Goal: Task Accomplishment & Management: Use online tool/utility

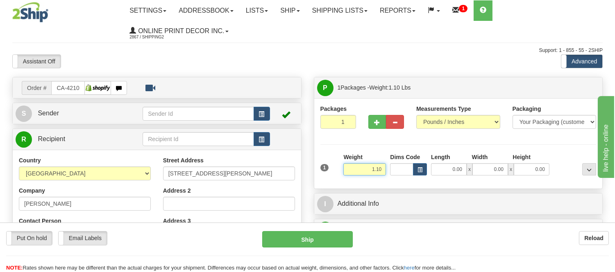
drag, startPoint x: 384, startPoint y: 168, endPoint x: 328, endPoint y: 170, distance: 55.7
click at [328, 170] on div "1 Weight 1.10 Dims Code 0.00" at bounding box center [458, 167] width 280 height 29
type input "6.98"
click at [420, 171] on span "button" at bounding box center [419, 170] width 5 height 5
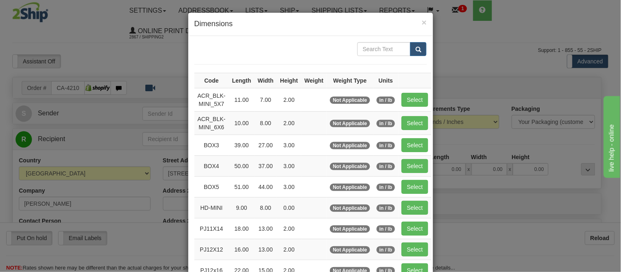
click at [416, 138] on td "Select" at bounding box center [414, 145] width 33 height 21
click at [416, 142] on button "Select" at bounding box center [415, 145] width 27 height 14
type input "BOX3"
type input "39.00"
type input "27.00"
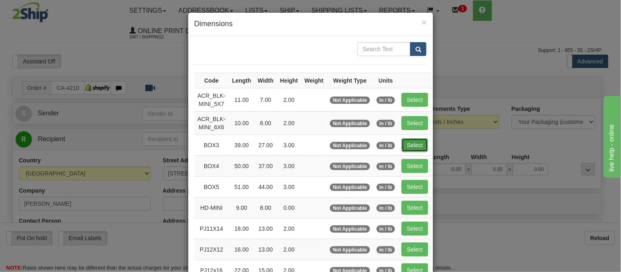
type input "3.00"
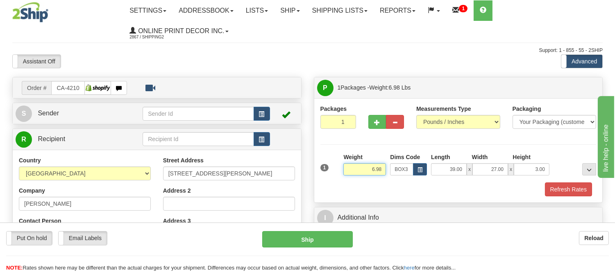
drag, startPoint x: 385, startPoint y: 167, endPoint x: 319, endPoint y: 166, distance: 66.3
click at [319, 166] on div "1 Weight 6.98 Dims Code BOX3" at bounding box center [458, 167] width 280 height 29
click button "Delete" at bounding box center [0, 0] width 0 height 0
type input "7.00"
click at [569, 191] on button "Refresh Rates" at bounding box center [568, 190] width 47 height 14
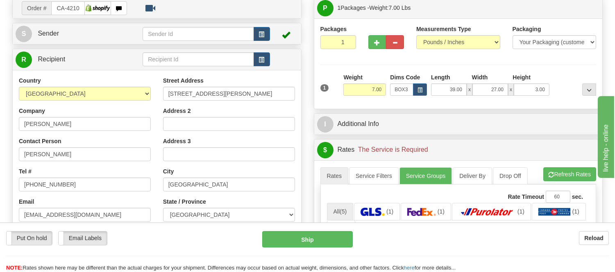
scroll to position [136, 0]
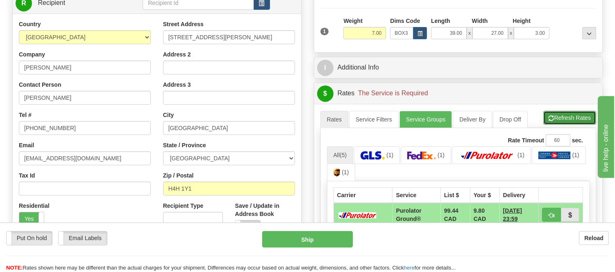
click at [567, 120] on button "Refresh Rates" at bounding box center [569, 118] width 53 height 14
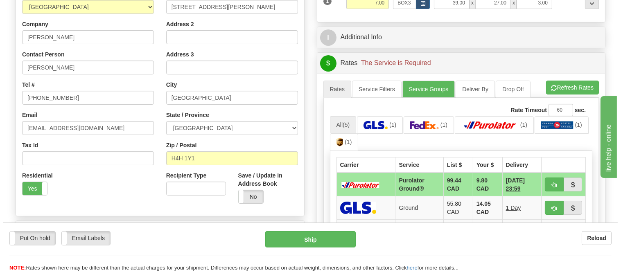
scroll to position [182, 0]
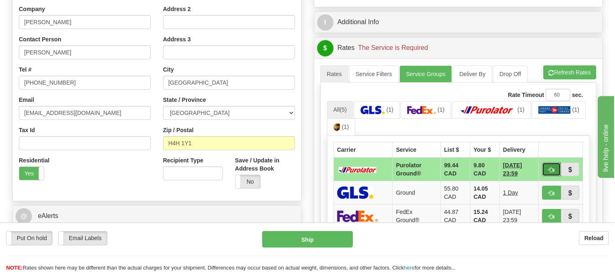
click at [549, 167] on span "button" at bounding box center [551, 169] width 6 height 5
type input "260"
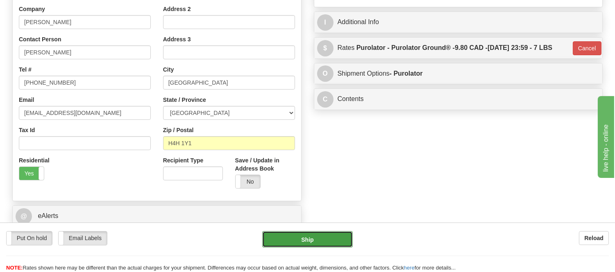
click at [340, 238] on button "Ship" at bounding box center [307, 239] width 90 height 16
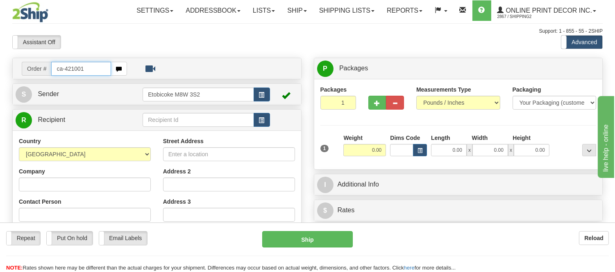
type input "ca-421001"
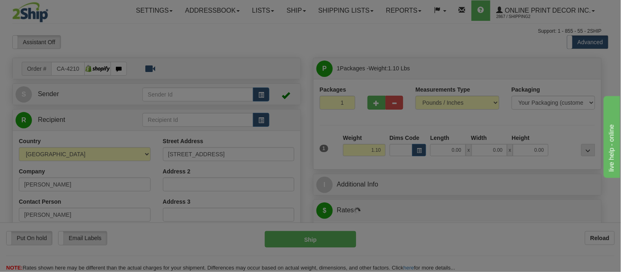
type input "AIRDRIE"
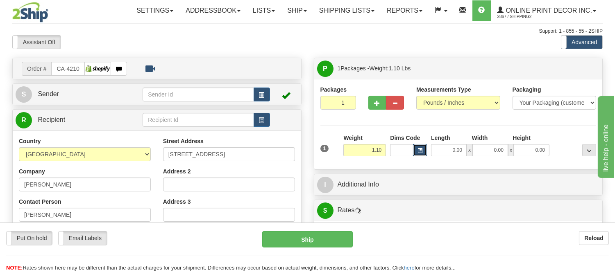
click at [414, 148] on button "button" at bounding box center [420, 150] width 14 height 12
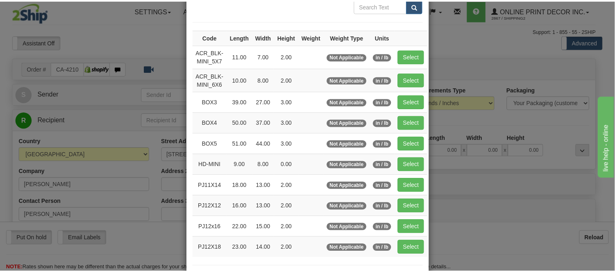
scroll to position [45, 0]
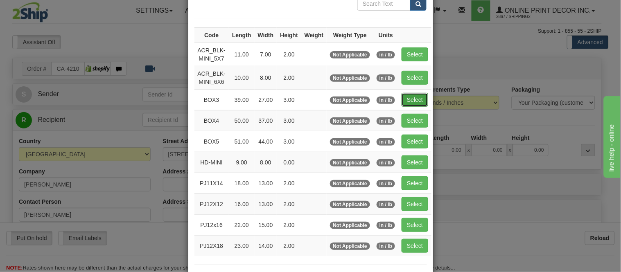
click at [417, 96] on button "Select" at bounding box center [415, 100] width 27 height 14
type input "BOX3"
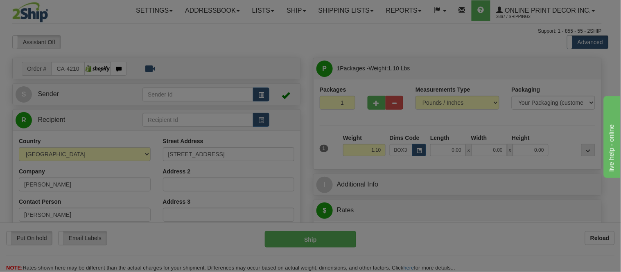
type input "39.00"
type input "27.00"
type input "3.00"
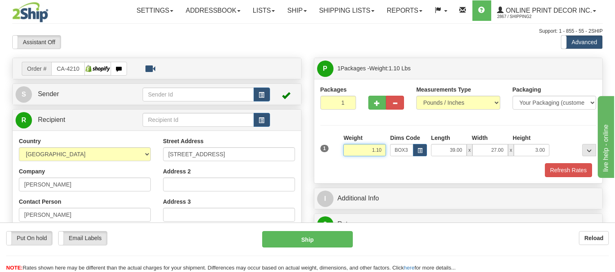
drag, startPoint x: 383, startPoint y: 150, endPoint x: 333, endPoint y: 146, distance: 49.7
click at [333, 146] on div "1 Weight 1.10 Dims Code BOX3" at bounding box center [458, 148] width 280 height 29
type input "11.98"
click at [558, 165] on button "Refresh Rates" at bounding box center [568, 170] width 47 height 14
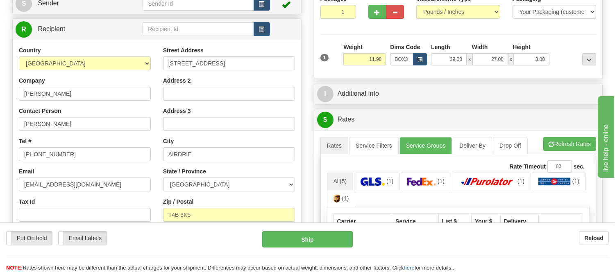
scroll to position [136, 0]
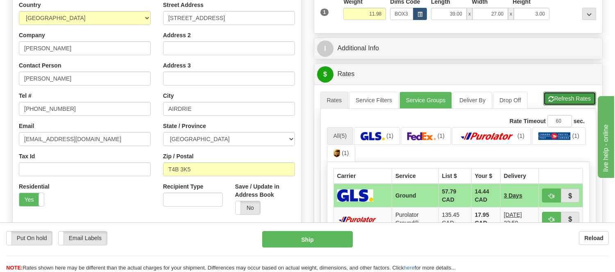
click at [570, 104] on button "Refresh Rates" at bounding box center [569, 99] width 53 height 14
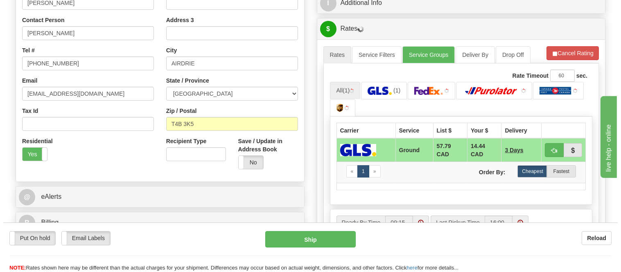
scroll to position [227, 0]
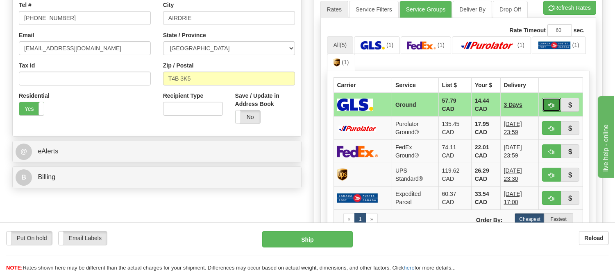
click at [547, 100] on button "button" at bounding box center [551, 105] width 19 height 14
type input "1"
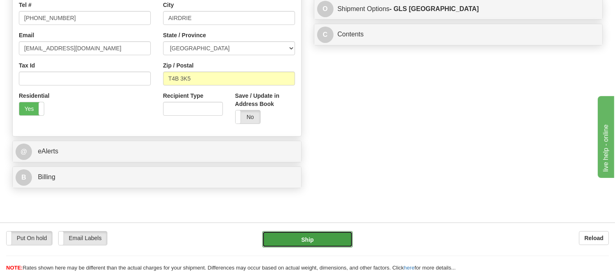
click at [318, 246] on button "Ship" at bounding box center [307, 239] width 90 height 16
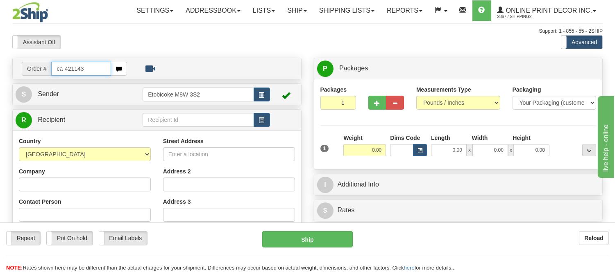
type input "ca-421143"
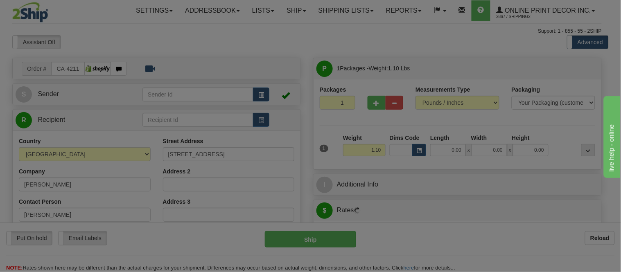
type input "BELLEVILLE"
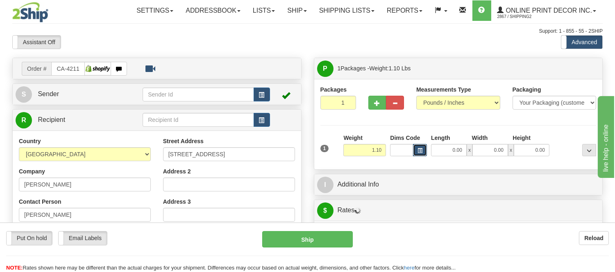
click at [414, 152] on button "button" at bounding box center [420, 150] width 14 height 12
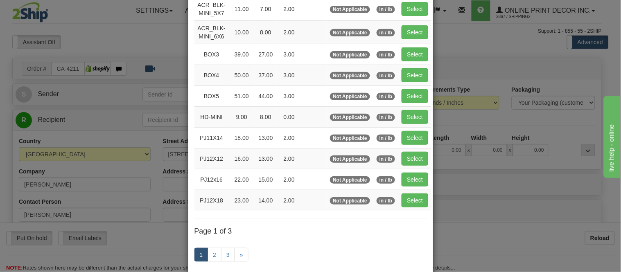
scroll to position [136, 0]
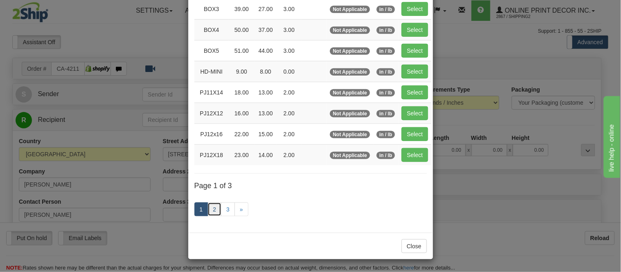
click at [209, 209] on link "2" at bounding box center [215, 210] width 14 height 14
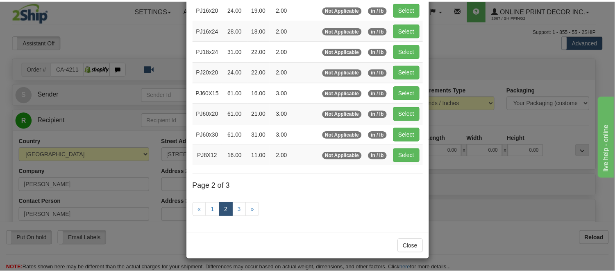
scroll to position [133, 0]
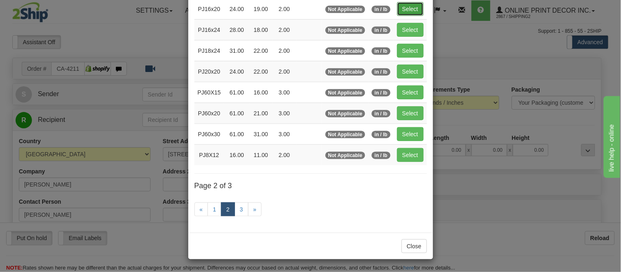
click at [402, 4] on button "Select" at bounding box center [410, 9] width 27 height 14
type input "PJ16x20"
type input "24.00"
type input "19.00"
type input "2.00"
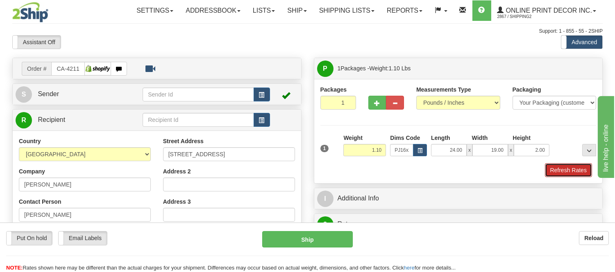
click at [558, 172] on button "Refresh Rates" at bounding box center [568, 170] width 47 height 14
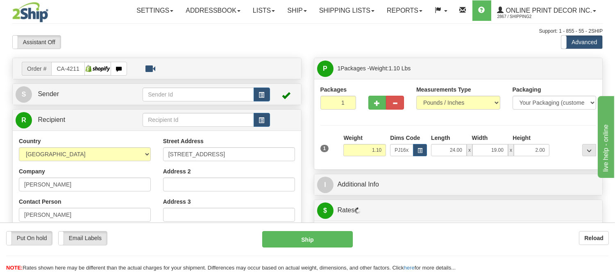
scroll to position [45, 0]
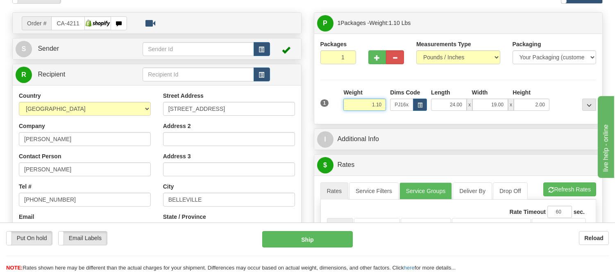
drag, startPoint x: 382, startPoint y: 102, endPoint x: 342, endPoint y: 113, distance: 41.2
click at [342, 113] on div "Weight 1.10" at bounding box center [364, 102] width 47 height 29
type input "2.20"
click at [568, 188] on li "Refresh Rates Cancel Rating" at bounding box center [569, 190] width 52 height 14
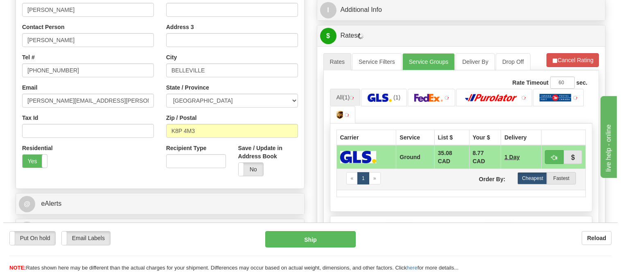
scroll to position [227, 0]
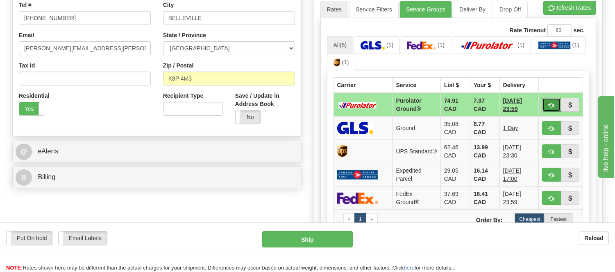
click at [548, 104] on span "button" at bounding box center [551, 105] width 6 height 5
type input "260"
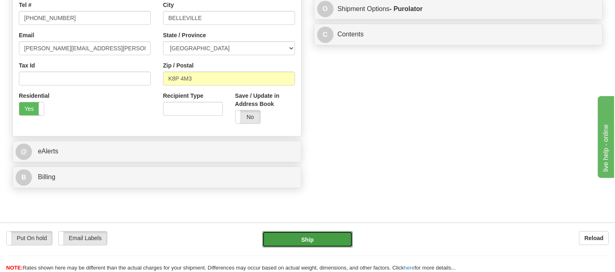
click at [332, 235] on button "Ship" at bounding box center [307, 239] width 90 height 16
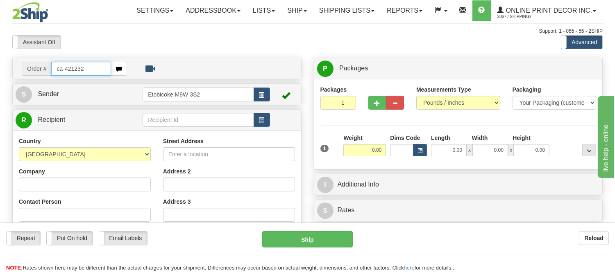
type input "ca-421232"
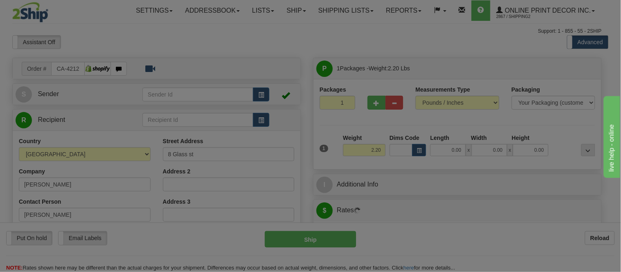
type input "BAYFIELD"
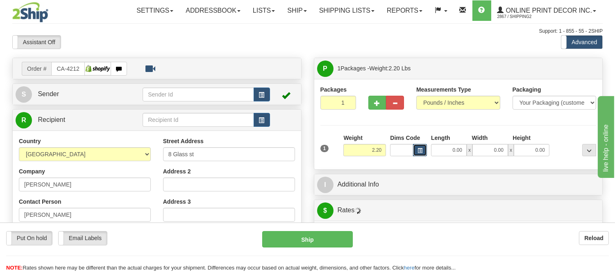
click at [419, 148] on button "button" at bounding box center [420, 150] width 14 height 12
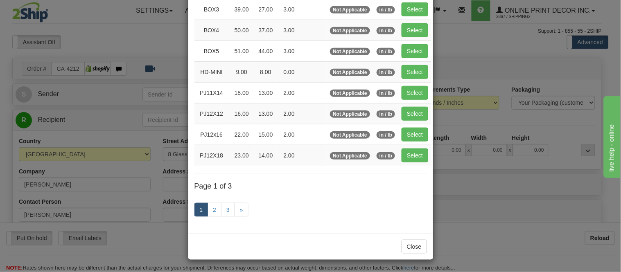
scroll to position [136, 0]
click at [212, 208] on link "2" at bounding box center [215, 210] width 14 height 14
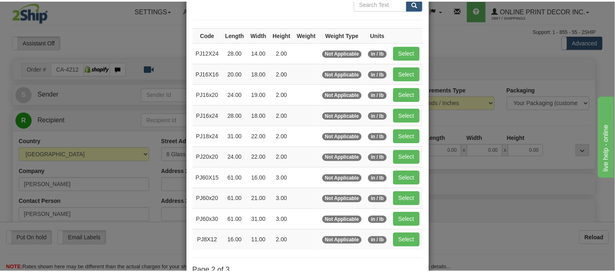
scroll to position [42, 0]
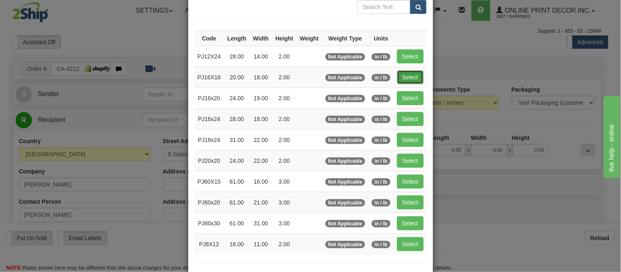
click at [410, 78] on button "Select" at bounding box center [410, 77] width 27 height 14
type input "PJ16X16"
type input "20.00"
type input "18.00"
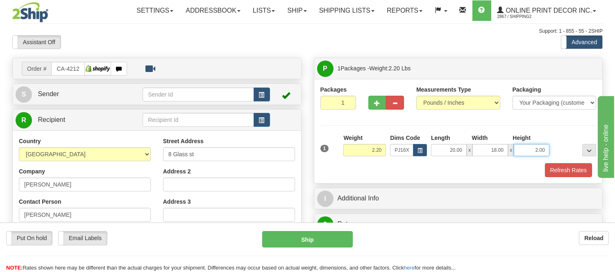
drag, startPoint x: 545, startPoint y: 149, endPoint x: 509, endPoint y: 148, distance: 36.0
click at [509, 148] on div "20.00 x 18.00 x 2.00" at bounding box center [490, 150] width 118 height 12
click button "Delete" at bounding box center [0, 0] width 0 height 0
type input "4.00"
click at [559, 171] on button "Refresh Rates" at bounding box center [568, 170] width 47 height 14
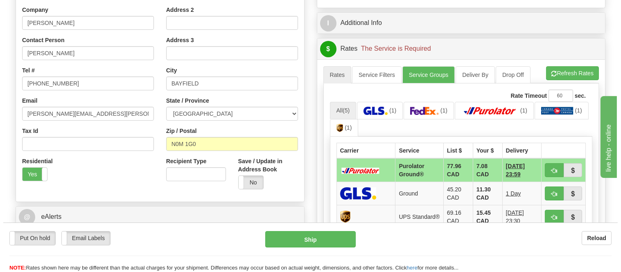
scroll to position [182, 0]
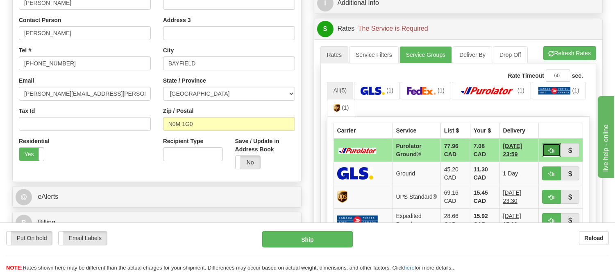
drag, startPoint x: 550, startPoint y: 148, endPoint x: 542, endPoint y: 149, distance: 7.4
click at [549, 148] on span "button" at bounding box center [551, 150] width 6 height 5
type input "260"
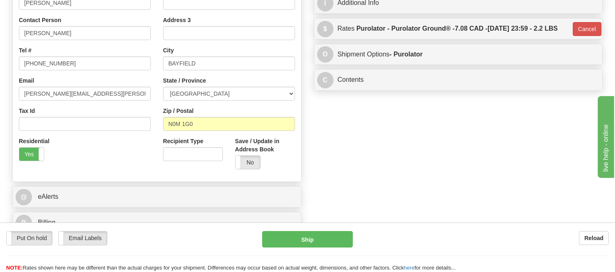
click at [333, 249] on div "Put On hold Put On hold Email Labels Email Labels Edit Reload Ship" at bounding box center [307, 251] width 615 height 41
click at [338, 240] on button "Ship" at bounding box center [307, 239] width 90 height 16
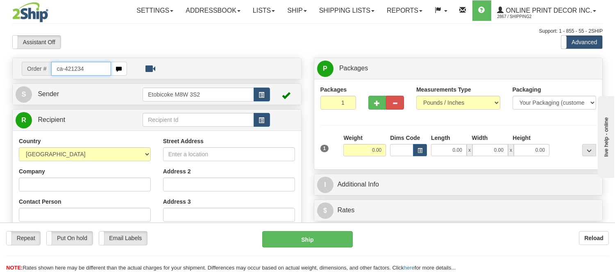
type input "ca-421234"
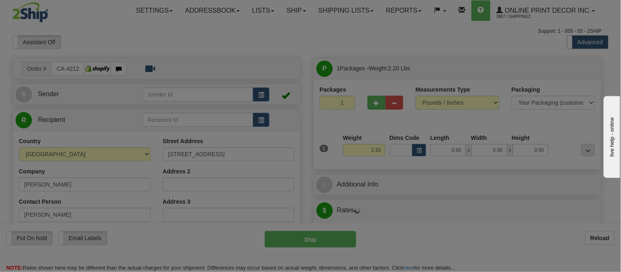
type input "BATHURST"
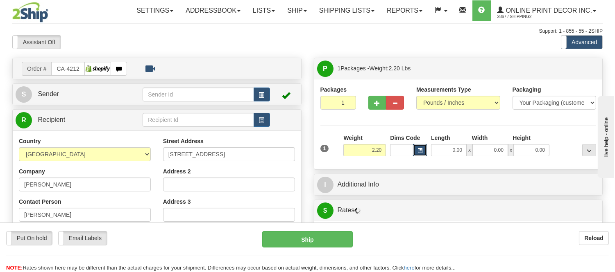
click at [420, 149] on span "button" at bounding box center [419, 151] width 5 height 5
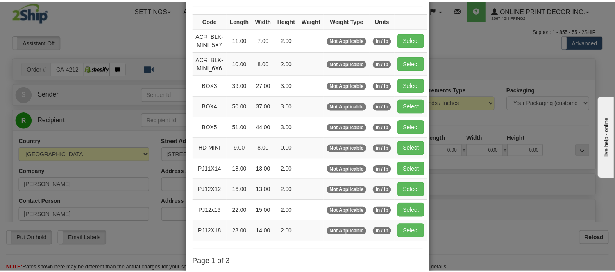
scroll to position [91, 0]
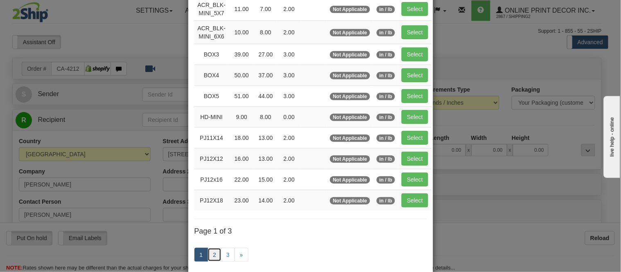
click at [210, 253] on link "2" at bounding box center [215, 255] width 14 height 14
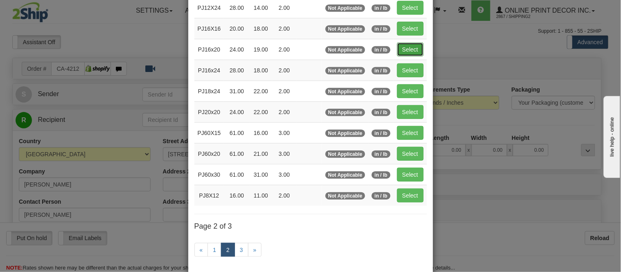
click at [409, 54] on button "Select" at bounding box center [410, 50] width 27 height 14
type input "PJ16x20"
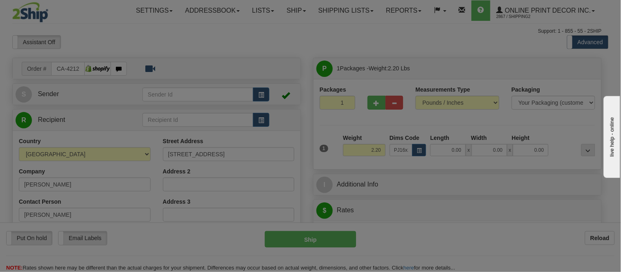
type input "24.00"
type input "19.00"
type input "2.00"
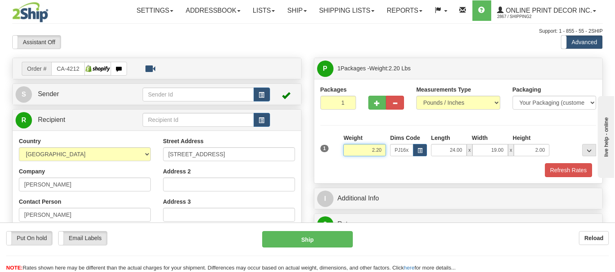
drag, startPoint x: 382, startPoint y: 150, endPoint x: 298, endPoint y: 144, distance: 85.0
click at [298, 58] on div "Order # CA-421234 S" at bounding box center [307, 58] width 602 height 0
type input "4.40"
drag, startPoint x: 545, startPoint y: 151, endPoint x: 502, endPoint y: 149, distance: 42.6
click at [498, 149] on div "24.00 x 19.00 x 2.00" at bounding box center [490, 150] width 118 height 12
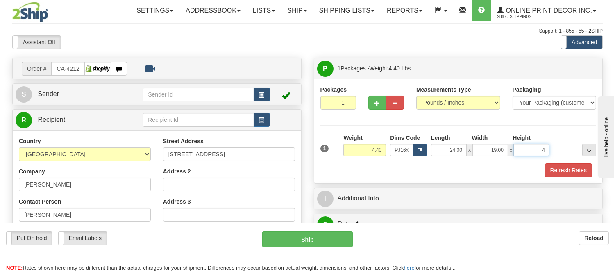
click button "Delete" at bounding box center [0, 0] width 0 height 0
type input "4.00"
click at [563, 169] on button "Refresh Rates" at bounding box center [568, 170] width 47 height 14
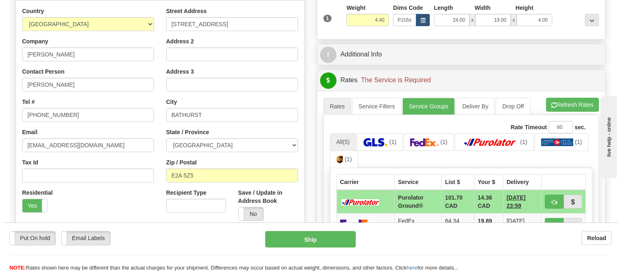
scroll to position [182, 0]
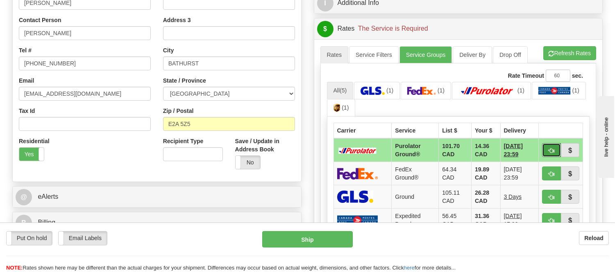
click at [546, 150] on button "button" at bounding box center [551, 150] width 19 height 14
type input "260"
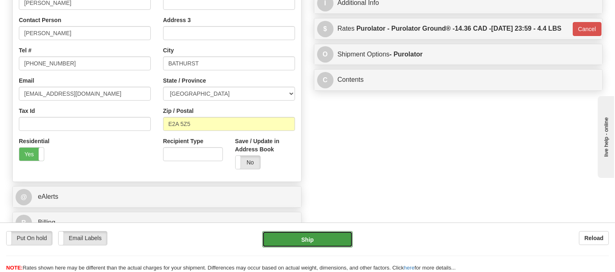
click at [299, 240] on button "Ship" at bounding box center [307, 239] width 90 height 16
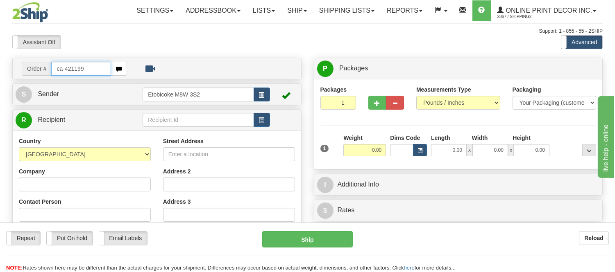
type input "ca-421199"
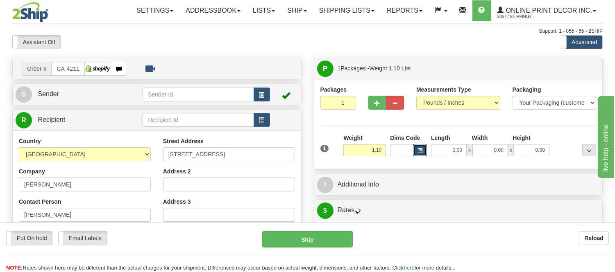
click at [423, 152] on button "button" at bounding box center [420, 150] width 14 height 12
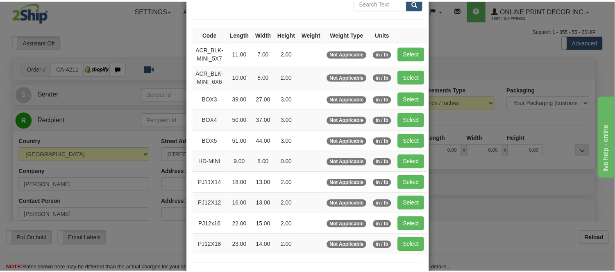
scroll to position [91, 0]
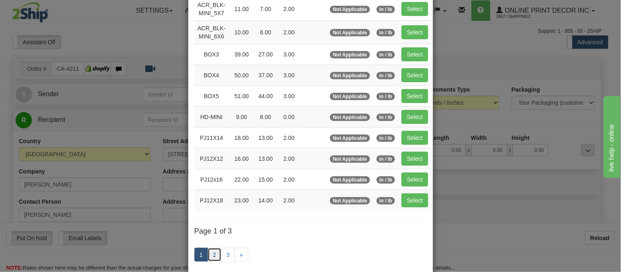
click at [211, 253] on link "2" at bounding box center [215, 255] width 14 height 14
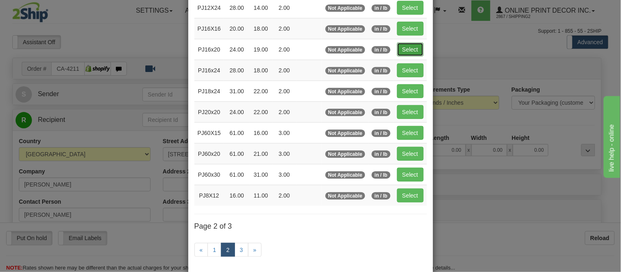
click at [404, 46] on button "Select" at bounding box center [410, 50] width 27 height 14
type input "PJ16x20"
type input "24.00"
type input "19.00"
type input "2.00"
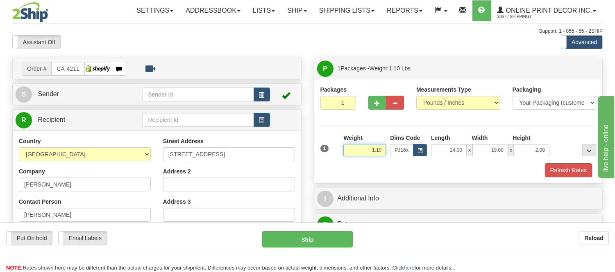
drag, startPoint x: 383, startPoint y: 146, endPoint x: 317, endPoint y: 136, distance: 66.4
click at [317, 136] on div "Packages 1 1 Measurements Type" at bounding box center [458, 131] width 288 height 104
type input "2.20"
click at [572, 167] on button "Refresh Rates" at bounding box center [568, 170] width 47 height 14
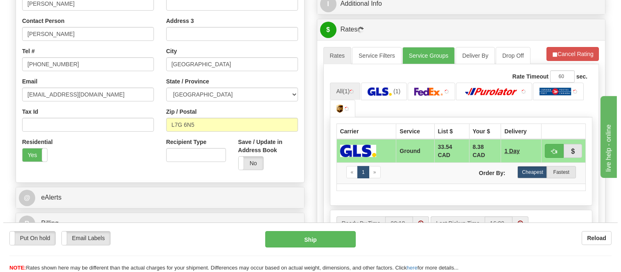
scroll to position [182, 0]
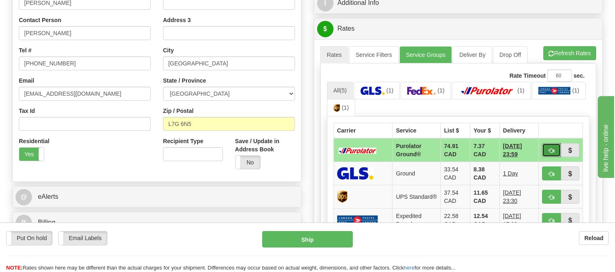
click at [549, 151] on span "button" at bounding box center [551, 150] width 6 height 5
type input "260"
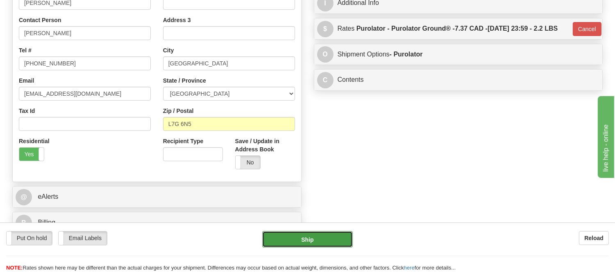
click at [310, 240] on button "Ship" at bounding box center [307, 239] width 90 height 16
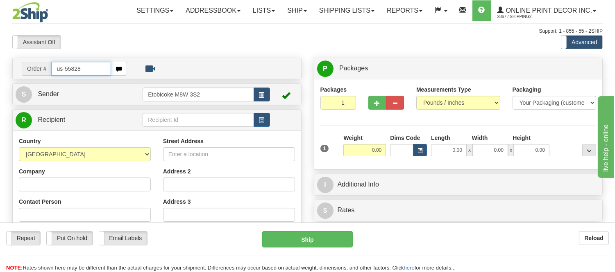
type input "us-55828"
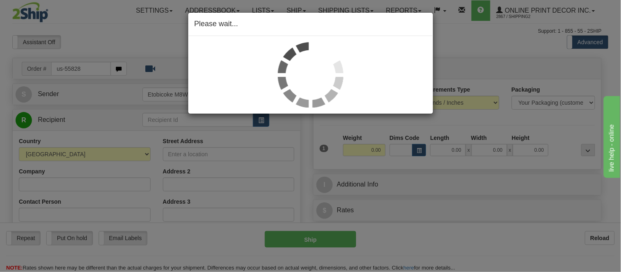
click at [418, 150] on div "Please wait..." at bounding box center [310, 136] width 621 height 272
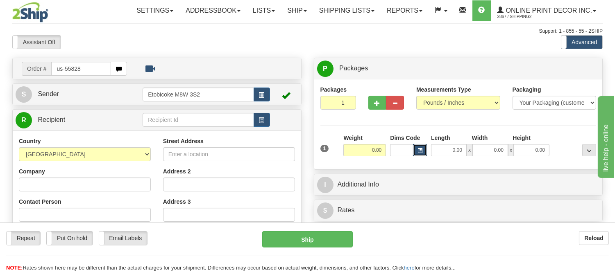
click at [419, 150] on span "button" at bounding box center [419, 151] width 5 height 5
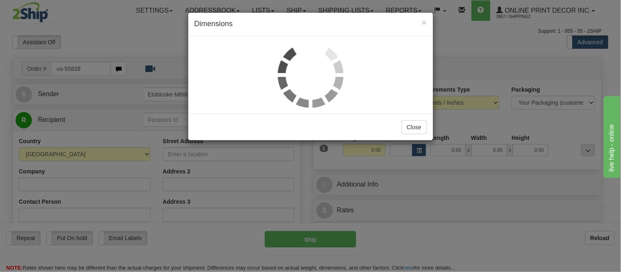
click at [420, 19] on h4 "Dimensions" at bounding box center [311, 24] width 233 height 11
click at [423, 20] on span "×" at bounding box center [424, 22] width 5 height 9
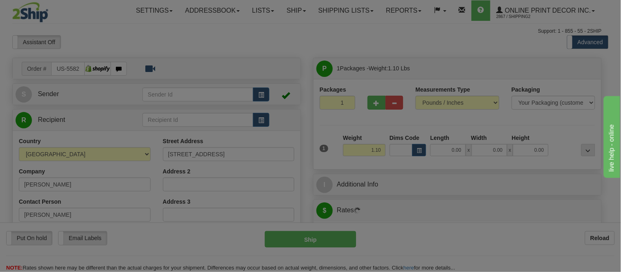
type input "LAKE WORTH"
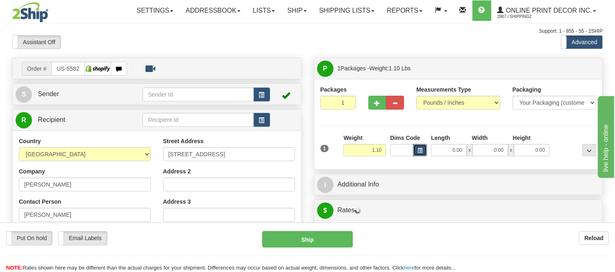
click at [416, 149] on button "button" at bounding box center [420, 150] width 14 height 12
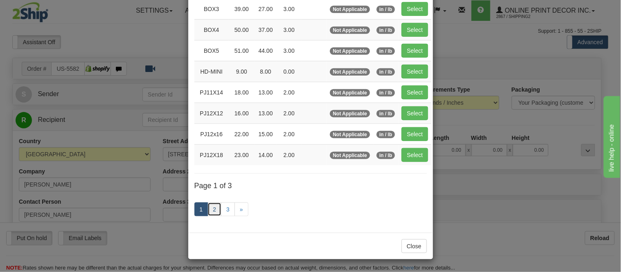
click at [210, 210] on link "2" at bounding box center [215, 210] width 14 height 14
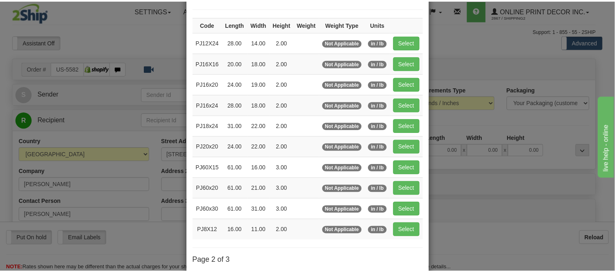
scroll to position [42, 0]
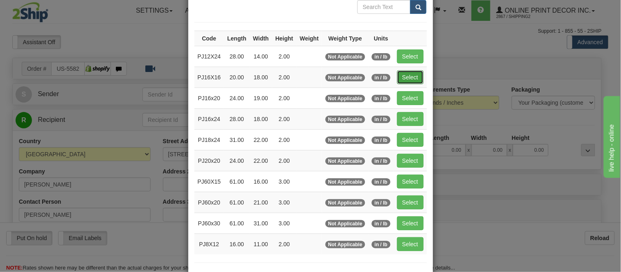
click at [415, 76] on button "Select" at bounding box center [410, 77] width 27 height 14
type input "PJ16X16"
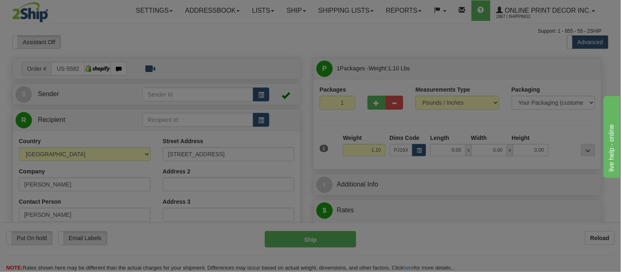
type input "20.00"
type input "18.00"
type input "2.00"
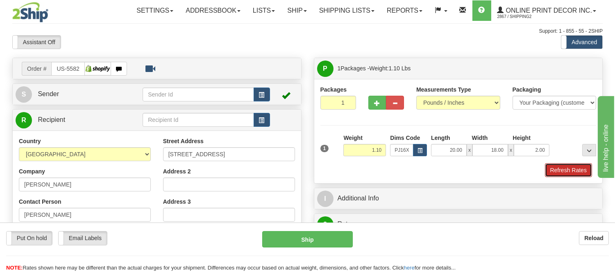
click at [558, 164] on button "Refresh Rates" at bounding box center [568, 170] width 47 height 14
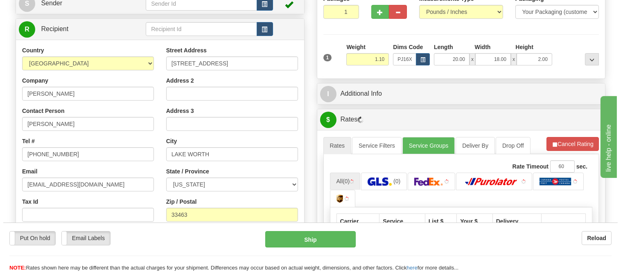
scroll to position [182, 0]
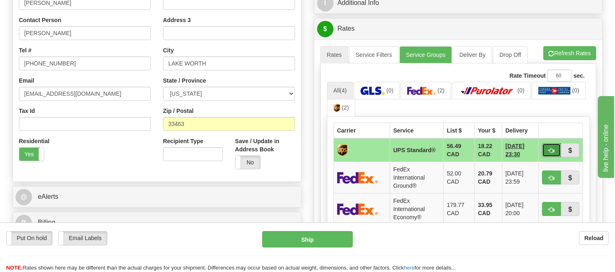
click at [545, 149] on button "button" at bounding box center [551, 150] width 19 height 14
type input "11"
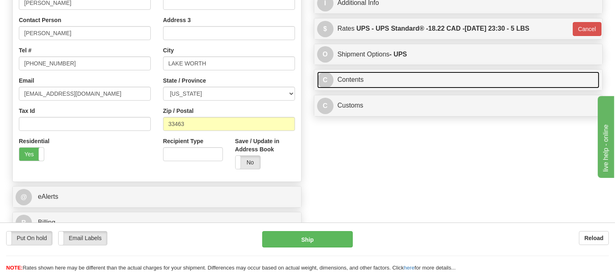
click at [416, 88] on link "C Contents" at bounding box center [458, 80] width 283 height 17
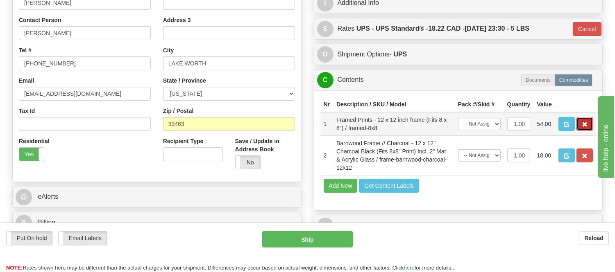
click at [581, 131] on button "button" at bounding box center [584, 124] width 16 height 14
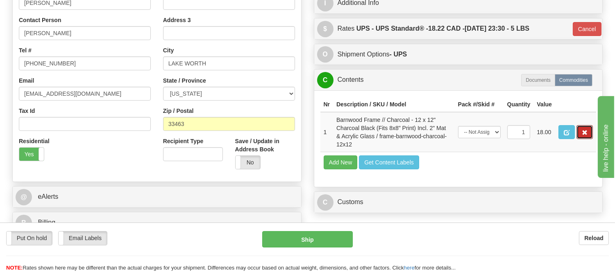
click at [581, 136] on span "button" at bounding box center [584, 132] width 6 height 5
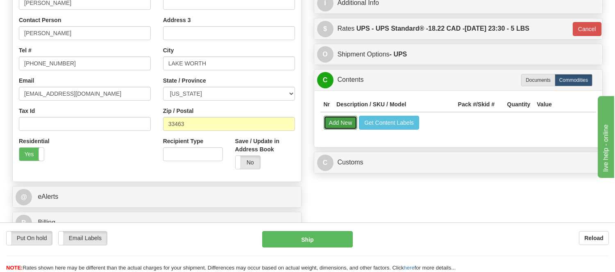
click at [342, 127] on button "Add New" at bounding box center [341, 123] width 34 height 14
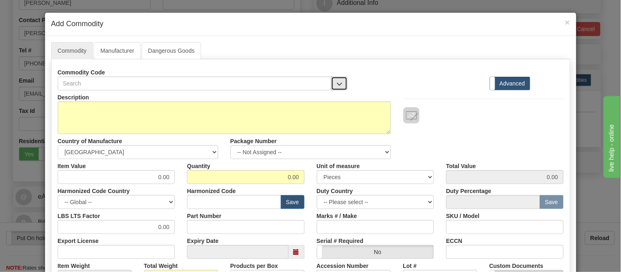
click at [337, 81] on span "button" at bounding box center [340, 83] width 6 height 5
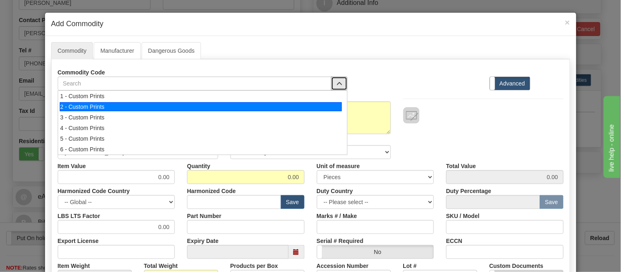
click at [334, 109] on div "2 - Custom Prints" at bounding box center [201, 106] width 282 height 9
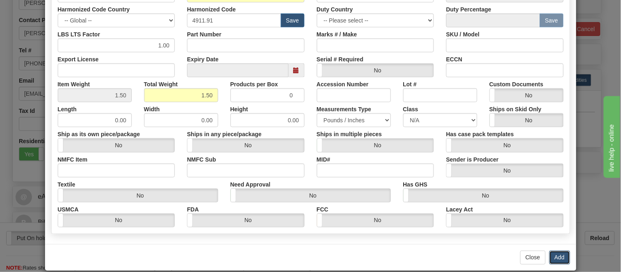
click at [560, 256] on button "Add" at bounding box center [560, 258] width 21 height 14
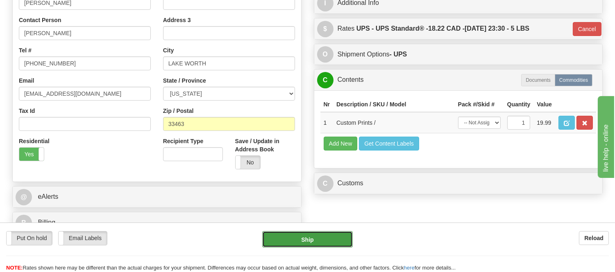
click at [332, 243] on button "Ship" at bounding box center [307, 239] width 90 height 16
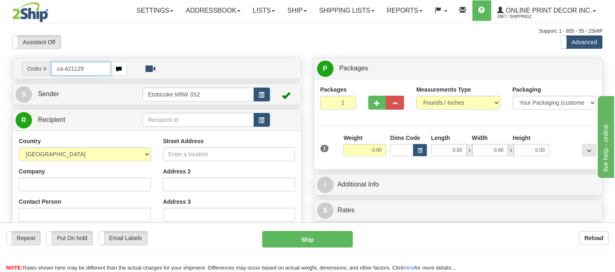
type input "ca-421129"
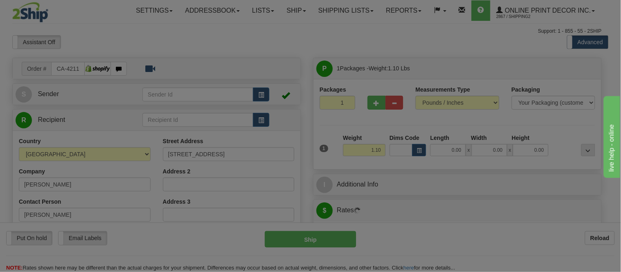
type input "[GEOGRAPHIC_DATA]"
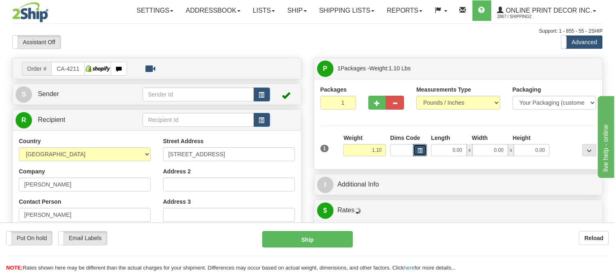
click at [418, 147] on button "button" at bounding box center [420, 150] width 14 height 12
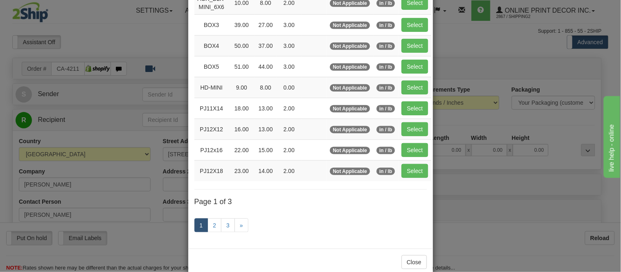
scroll to position [136, 0]
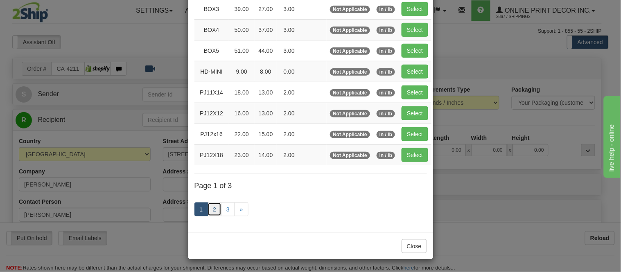
click at [209, 209] on link "2" at bounding box center [215, 210] width 14 height 14
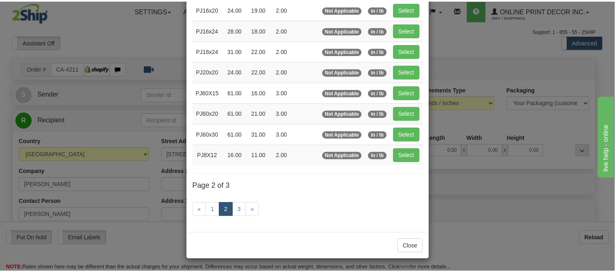
scroll to position [133, 0]
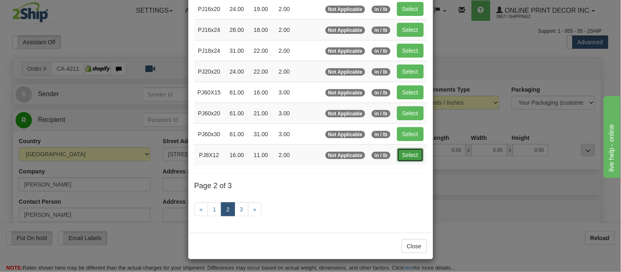
click at [408, 156] on button "Select" at bounding box center [410, 155] width 27 height 14
type input "PJ8X12"
type input "16.00"
type input "11.00"
type input "2.00"
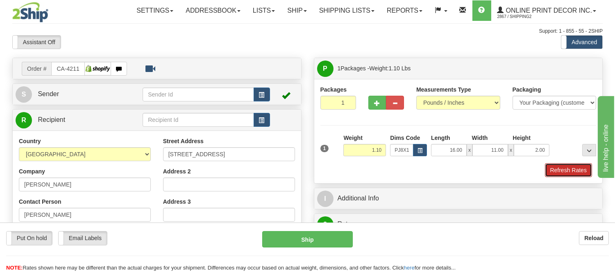
click at [575, 173] on button "Refresh Rates" at bounding box center [568, 170] width 47 height 14
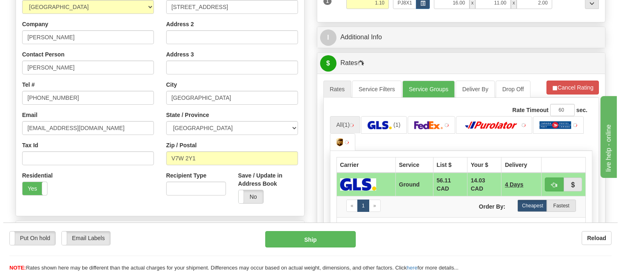
scroll to position [182, 0]
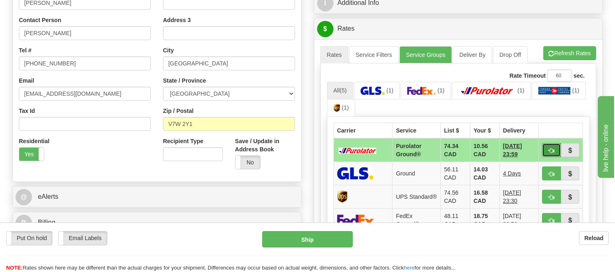
click at [547, 146] on button "button" at bounding box center [551, 150] width 19 height 14
type input "260"
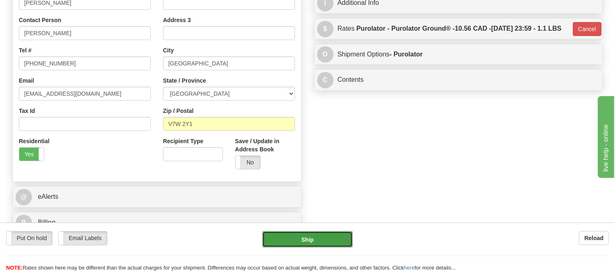
click at [321, 238] on button "Ship" at bounding box center [307, 239] width 90 height 16
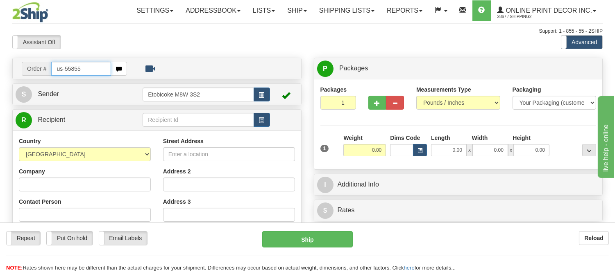
type input "us-55855"
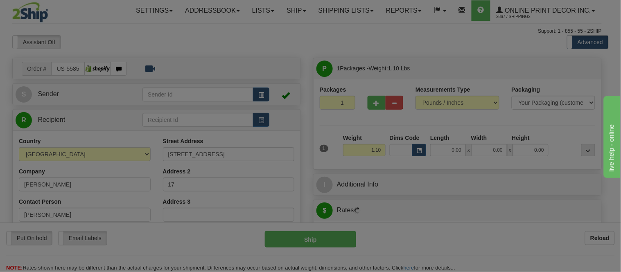
type input "MIAMI"
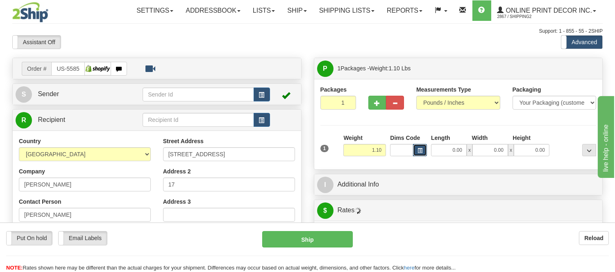
click at [424, 150] on button "button" at bounding box center [420, 150] width 14 height 12
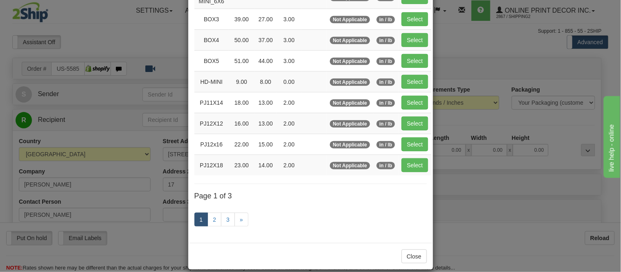
scroll to position [136, 0]
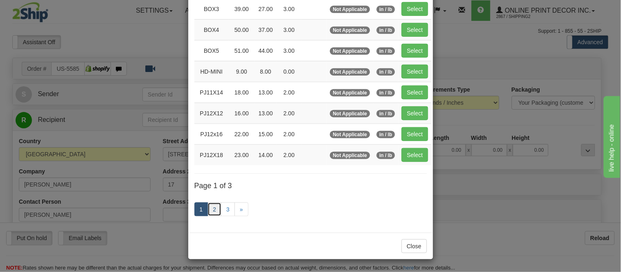
click at [208, 213] on link "2" at bounding box center [215, 210] width 14 height 14
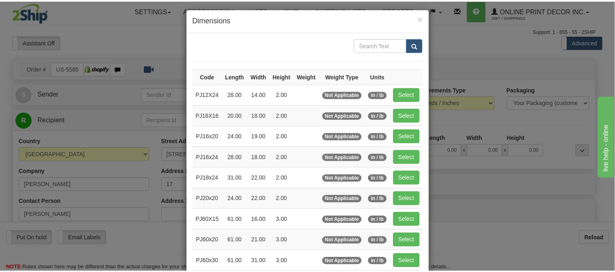
scroll to position [0, 0]
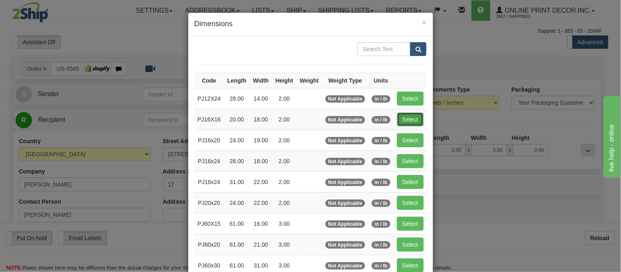
click at [412, 115] on button "Select" at bounding box center [410, 120] width 27 height 14
type input "PJ16X16"
type input "20.00"
type input "18.00"
type input "2.00"
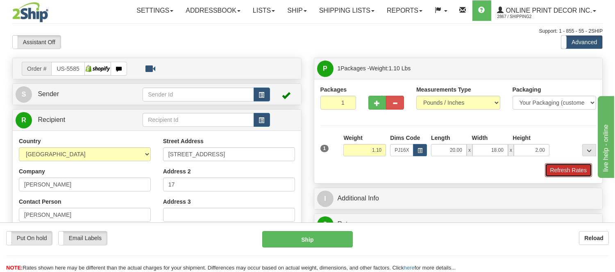
click at [562, 173] on button "Refresh Rates" at bounding box center [568, 170] width 47 height 14
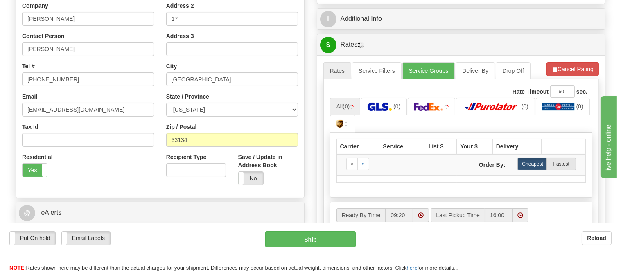
scroll to position [182, 0]
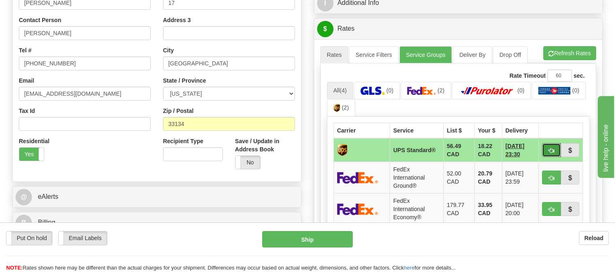
click at [554, 153] on button "button" at bounding box center [551, 150] width 19 height 14
type input "11"
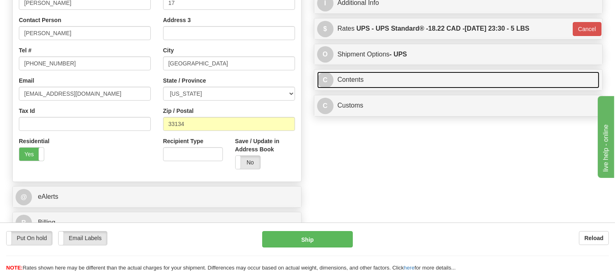
click at [399, 80] on link "C Contents" at bounding box center [458, 80] width 283 height 17
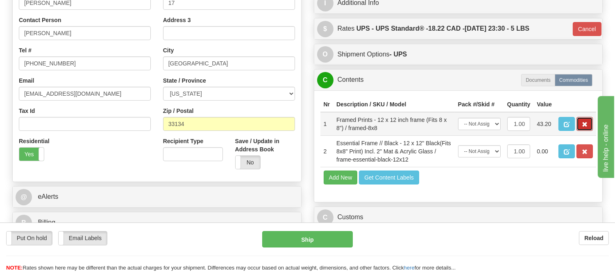
click at [581, 127] on span "button" at bounding box center [584, 124] width 6 height 5
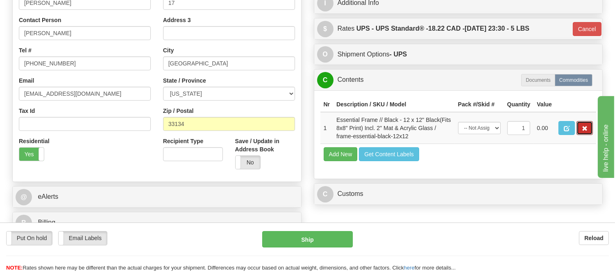
click at [581, 131] on span "button" at bounding box center [584, 128] width 6 height 5
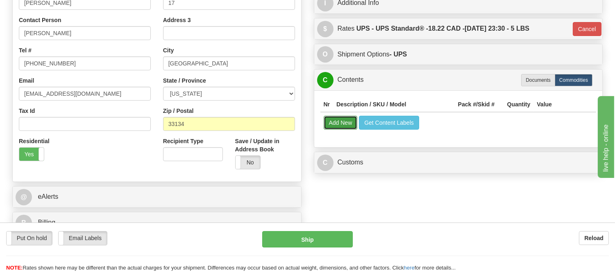
click at [347, 123] on button "Add New" at bounding box center [341, 123] width 34 height 14
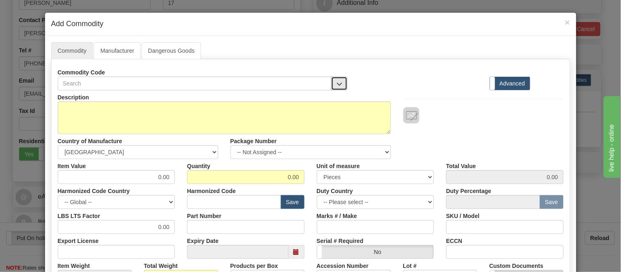
click at [337, 78] on button "button" at bounding box center [339, 84] width 16 height 14
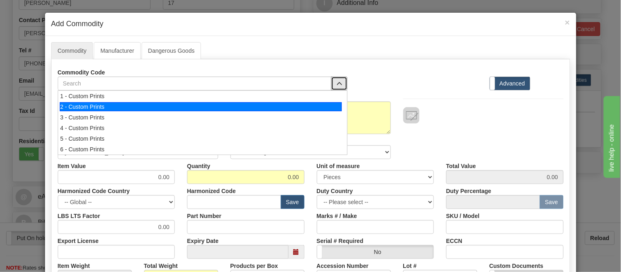
click at [336, 105] on div "2 - Custom Prints" at bounding box center [201, 106] width 282 height 9
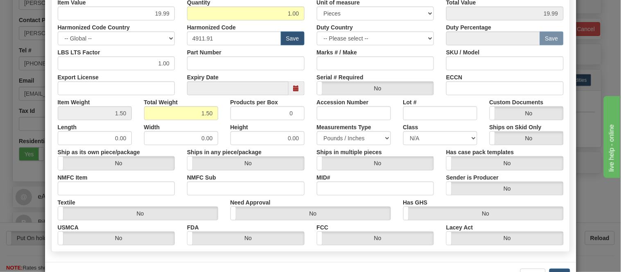
scroll to position [193, 0]
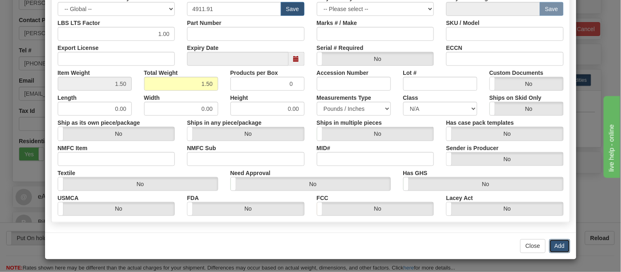
click at [559, 243] on button "Add" at bounding box center [560, 247] width 21 height 14
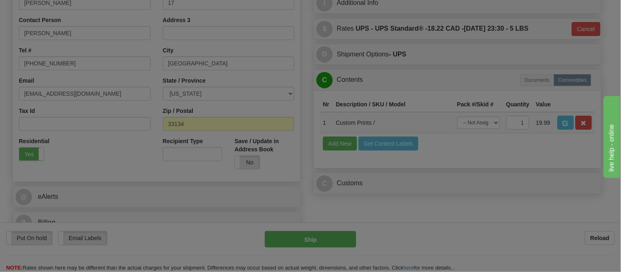
scroll to position [0, 0]
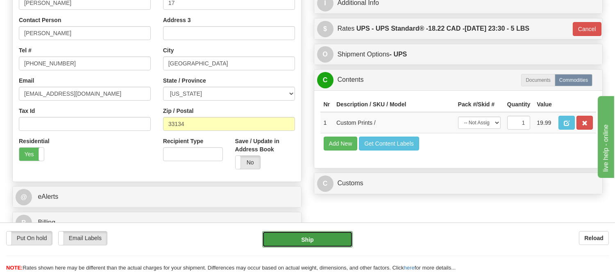
click at [331, 238] on button "Ship" at bounding box center [307, 239] width 90 height 16
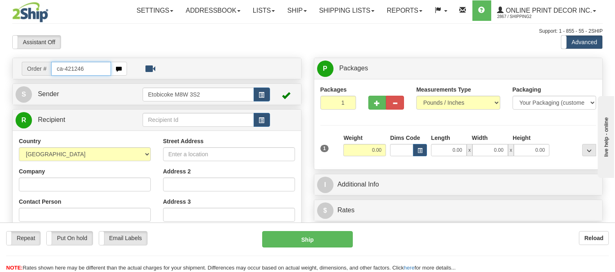
type input "ca-421246"
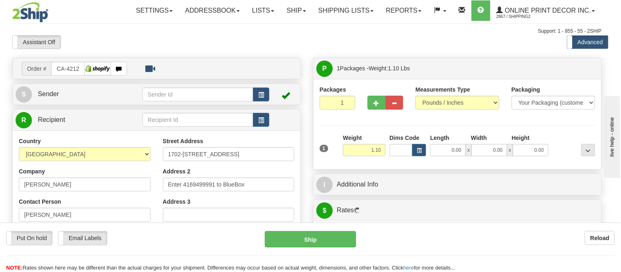
type input "GUELPH"
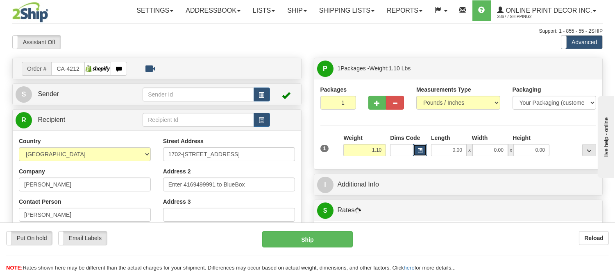
click at [414, 152] on button "button" at bounding box center [420, 150] width 14 height 12
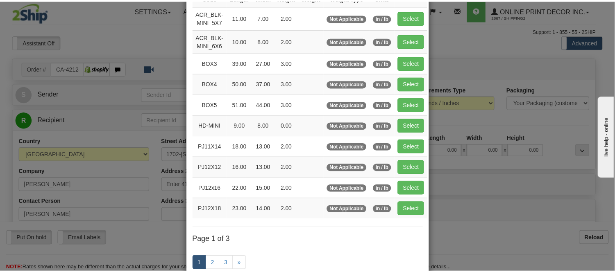
scroll to position [91, 0]
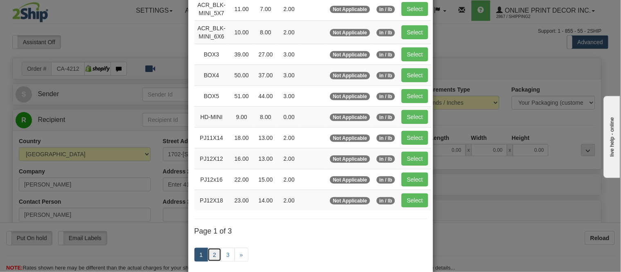
click at [208, 255] on link "2" at bounding box center [215, 255] width 14 height 14
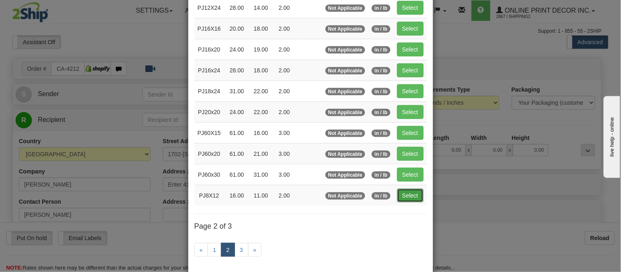
click at [407, 192] on button "Select" at bounding box center [410, 196] width 27 height 14
type input "PJ8X12"
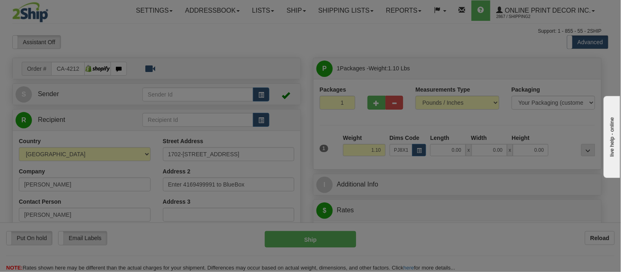
type input "16.00"
type input "11.00"
type input "2.00"
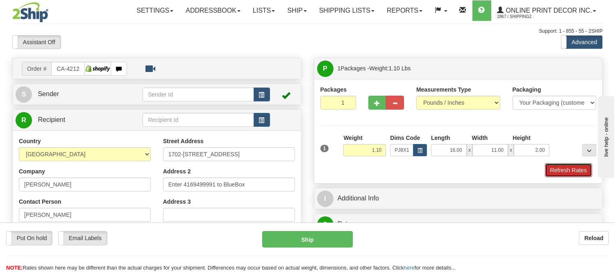
click at [576, 170] on button "Refresh Rates" at bounding box center [568, 170] width 47 height 14
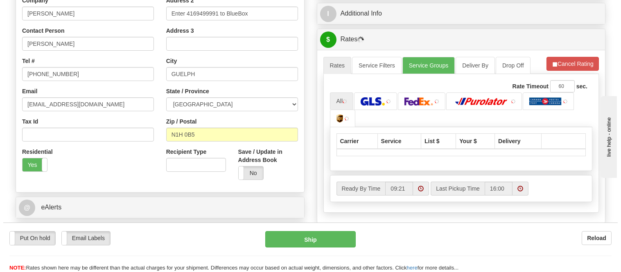
scroll to position [191, 0]
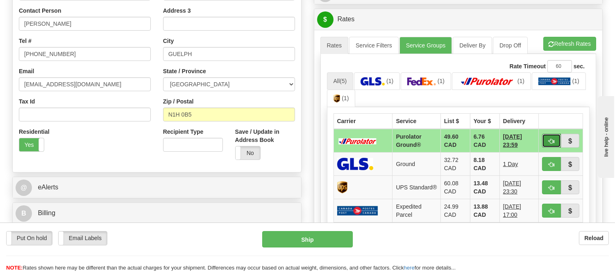
click at [547, 138] on button "button" at bounding box center [551, 141] width 19 height 14
type input "260"
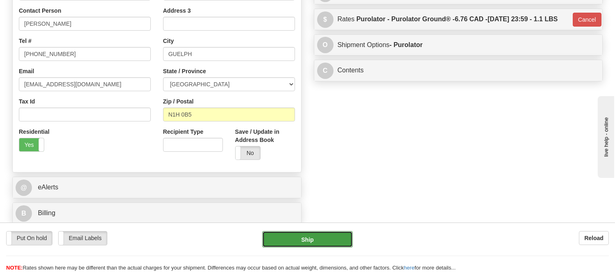
click at [299, 244] on button "Ship" at bounding box center [307, 239] width 90 height 16
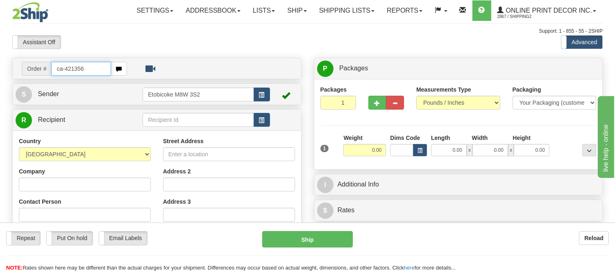
type input "ca-421356"
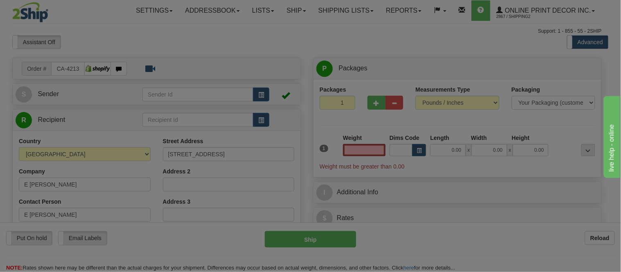
type input "[GEOGRAPHIC_DATA]"
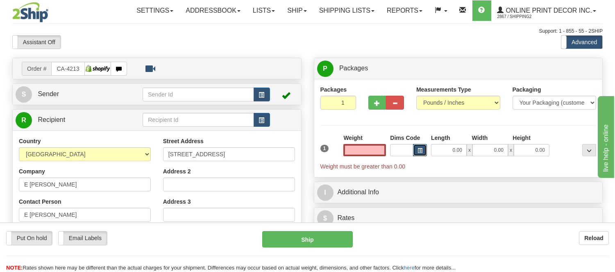
type input "0.00"
click at [420, 151] on span "button" at bounding box center [419, 151] width 5 height 5
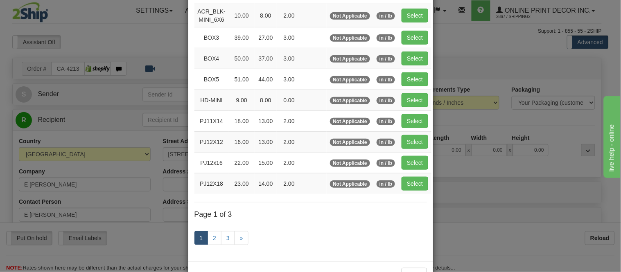
scroll to position [136, 0]
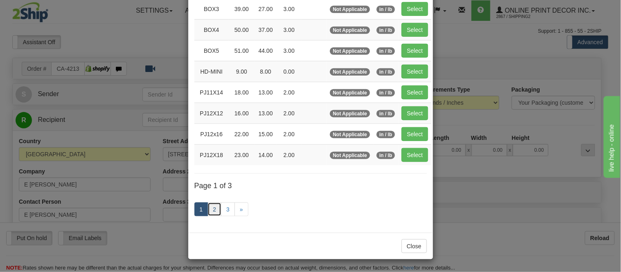
click at [210, 210] on link "2" at bounding box center [215, 210] width 14 height 14
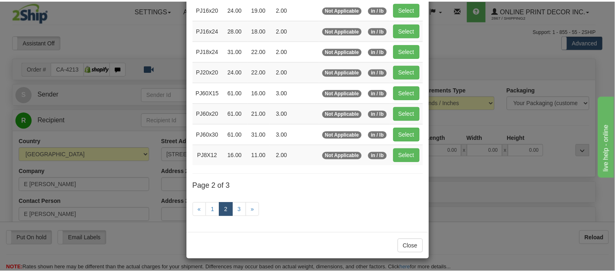
scroll to position [133, 0]
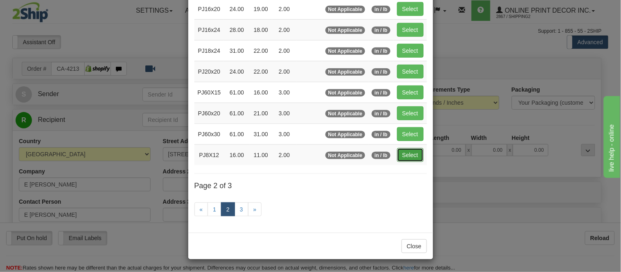
click at [403, 153] on button "Select" at bounding box center [410, 155] width 27 height 14
type input "PJ8X12"
type input "16.00"
type input "11.00"
type input "2.00"
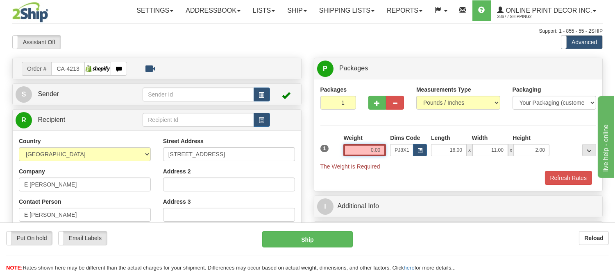
drag, startPoint x: 382, startPoint y: 152, endPoint x: 346, endPoint y: 158, distance: 36.1
click at [346, 158] on div "Weight 0.00" at bounding box center [364, 148] width 47 height 29
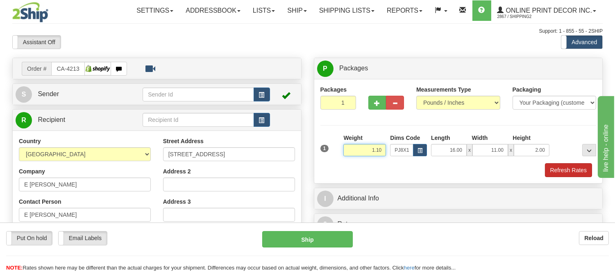
type input "1.10"
click at [562, 171] on button "Refresh Rates" at bounding box center [568, 170] width 47 height 14
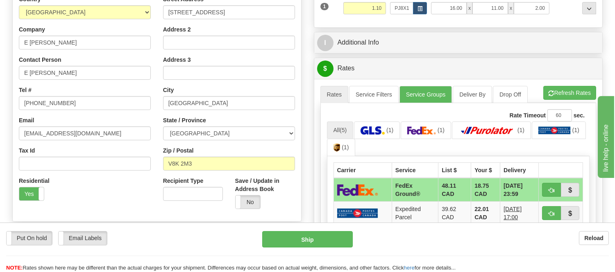
scroll to position [182, 0]
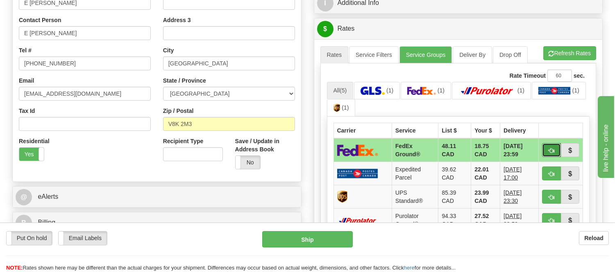
click at [550, 148] on span "button" at bounding box center [551, 150] width 6 height 5
type input "92"
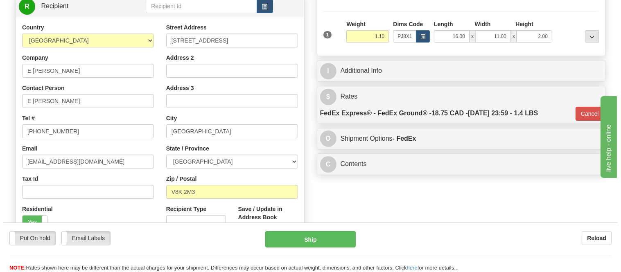
scroll to position [45, 0]
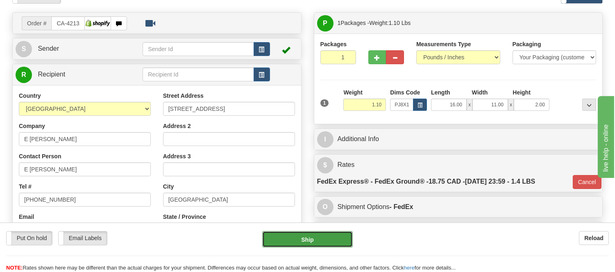
click at [312, 242] on button "Ship" at bounding box center [307, 239] width 90 height 16
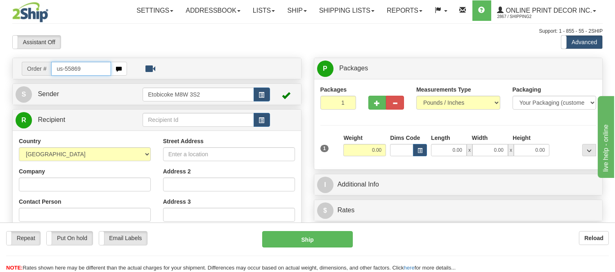
type input "us-55869"
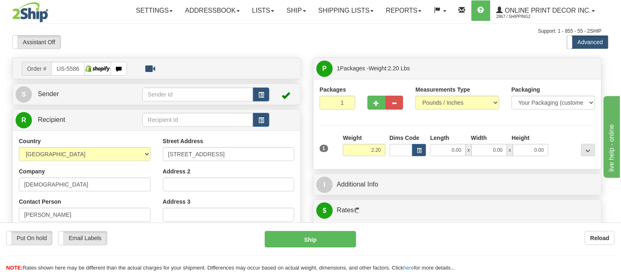
type input "EPHRATA"
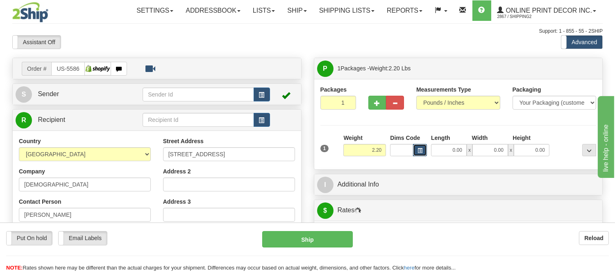
click at [421, 150] on span "button" at bounding box center [419, 151] width 5 height 5
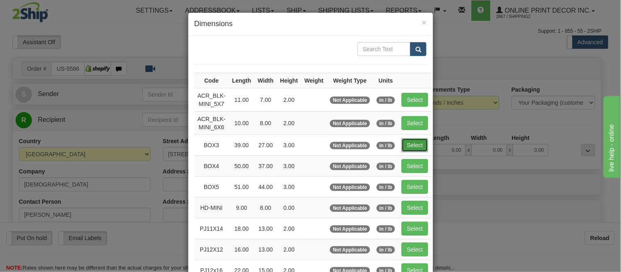
click at [412, 144] on button "Select" at bounding box center [415, 145] width 27 height 14
type input "BOX3"
type input "39.00"
type input "27.00"
type input "3.00"
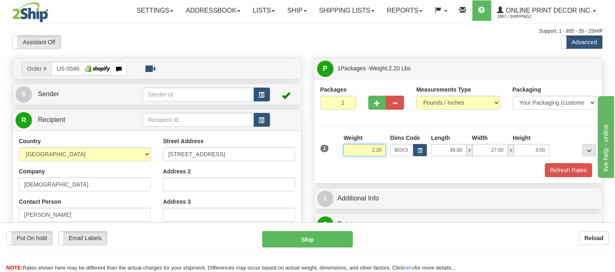
drag, startPoint x: 383, startPoint y: 147, endPoint x: 324, endPoint y: 159, distance: 59.7
click at [324, 159] on div "1 Weight 2.20 Dims Code BOX3" at bounding box center [458, 148] width 280 height 29
type input "8.98"
click at [574, 173] on button "Refresh Rates" at bounding box center [568, 170] width 47 height 14
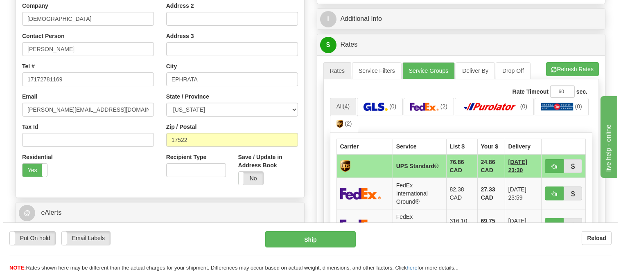
scroll to position [182, 0]
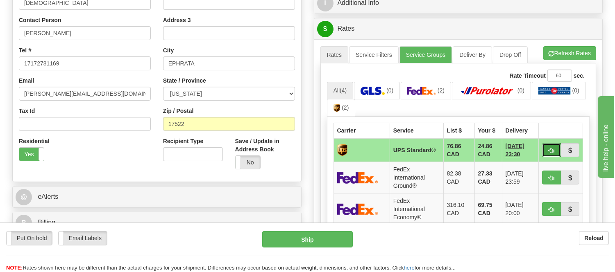
click at [554, 148] on span "button" at bounding box center [551, 150] width 6 height 5
type input "11"
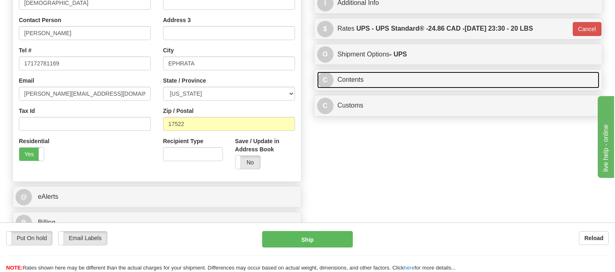
click at [439, 82] on link "C Contents" at bounding box center [458, 80] width 283 height 17
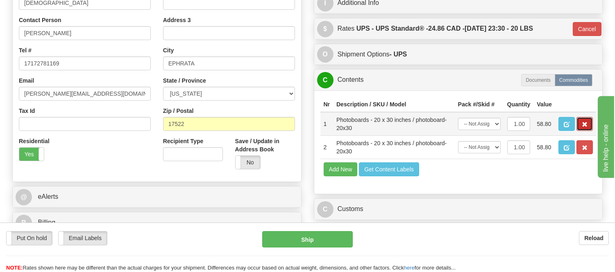
click at [582, 131] on button "button" at bounding box center [584, 124] width 16 height 14
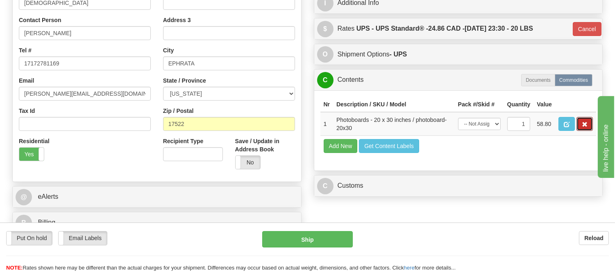
click at [582, 131] on button "button" at bounding box center [584, 124] width 16 height 14
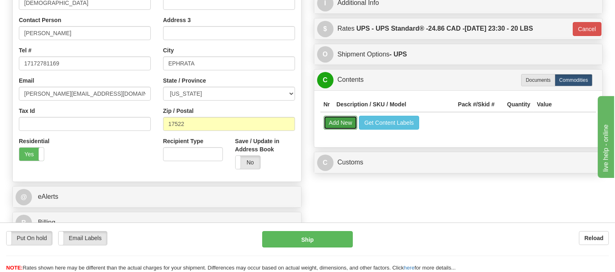
click at [343, 124] on button "Add New" at bounding box center [341, 123] width 34 height 14
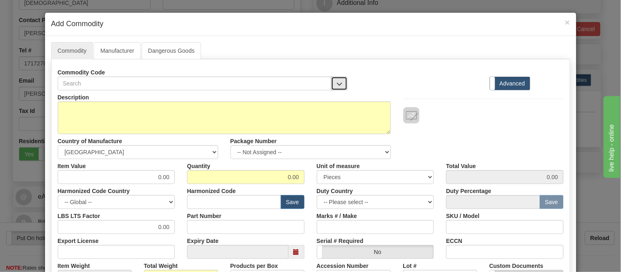
click at [337, 81] on span "button" at bounding box center [340, 83] width 6 height 5
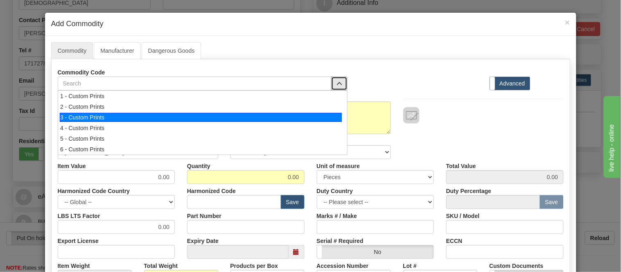
click at [332, 115] on div "3 - Custom Prints" at bounding box center [201, 117] width 282 height 9
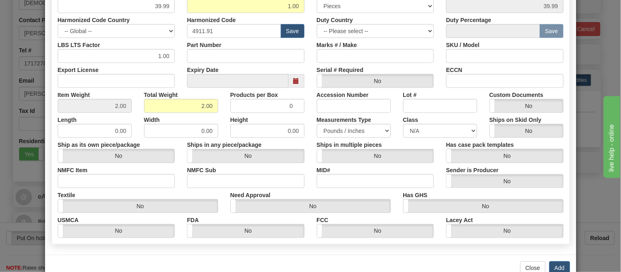
scroll to position [193, 0]
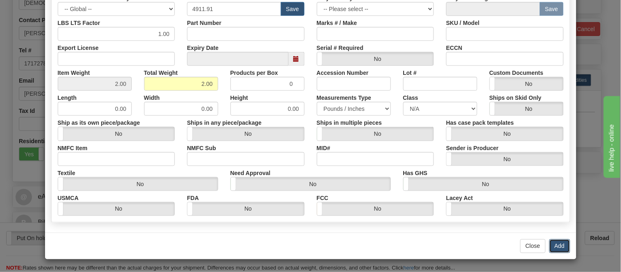
click at [556, 251] on button "Add" at bounding box center [560, 247] width 21 height 14
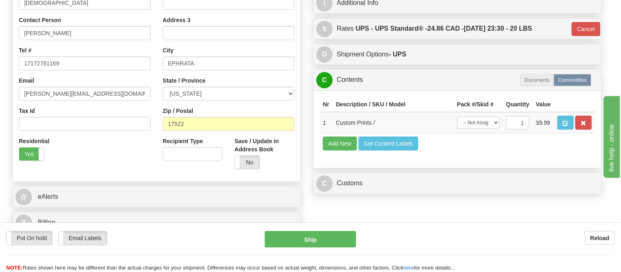
scroll to position [0, 0]
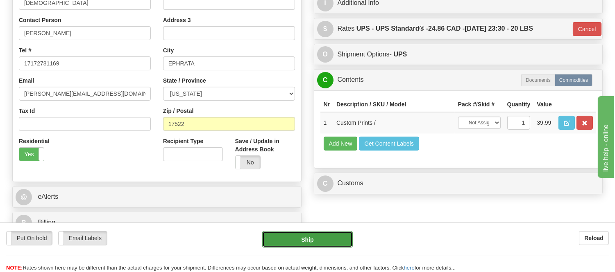
click at [335, 234] on button "Ship" at bounding box center [307, 239] width 90 height 16
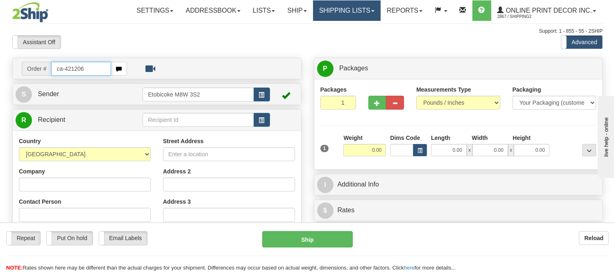
type input "ca-421206"
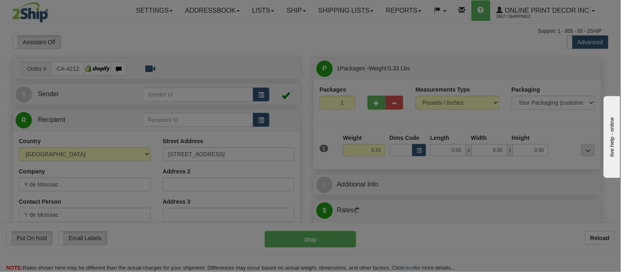
type input "NANAIMO"
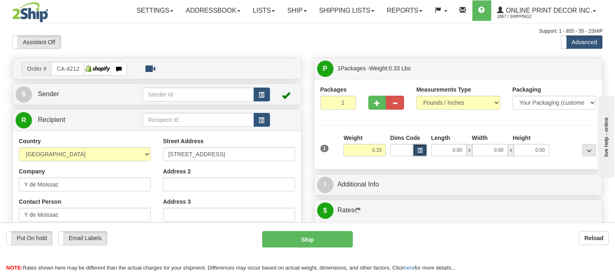
click at [419, 147] on button "button" at bounding box center [420, 150] width 14 height 12
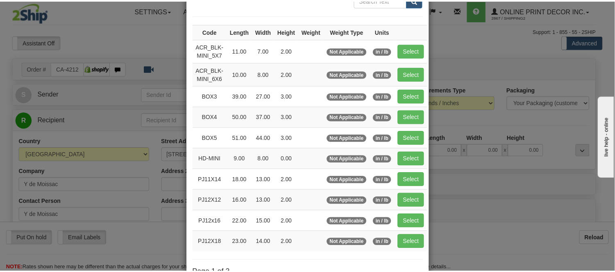
scroll to position [91, 0]
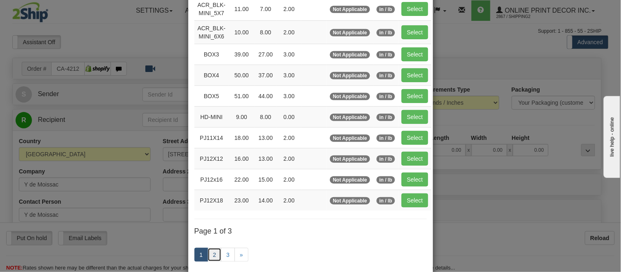
click at [209, 255] on link "2" at bounding box center [215, 255] width 14 height 14
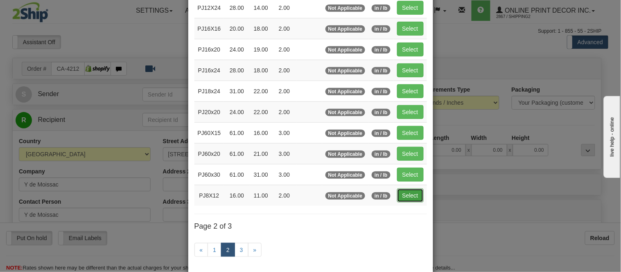
click at [409, 199] on button "Select" at bounding box center [410, 196] width 27 height 14
type input "PJ8X12"
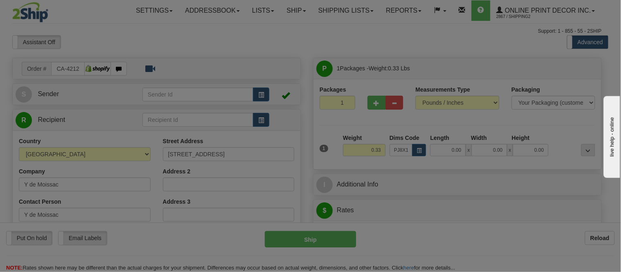
type input "16.00"
type input "11.00"
type input "2.00"
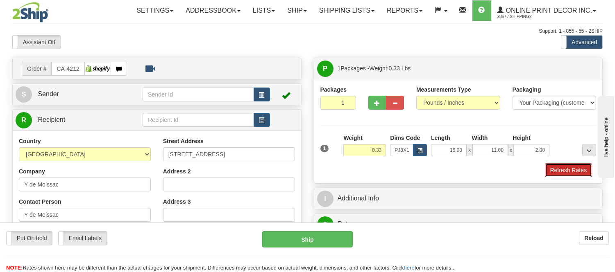
click at [561, 167] on button "Refresh Rates" at bounding box center [568, 170] width 47 height 14
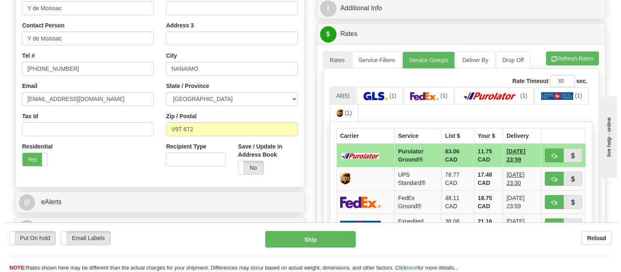
scroll to position [214, 0]
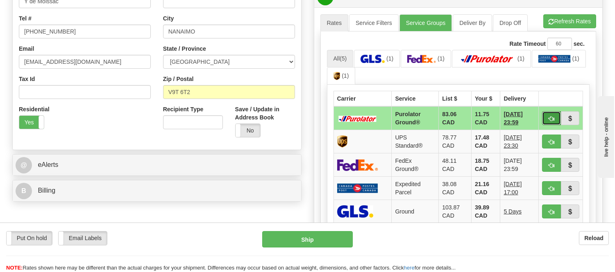
click at [548, 120] on span "button" at bounding box center [551, 118] width 6 height 5
type input "260"
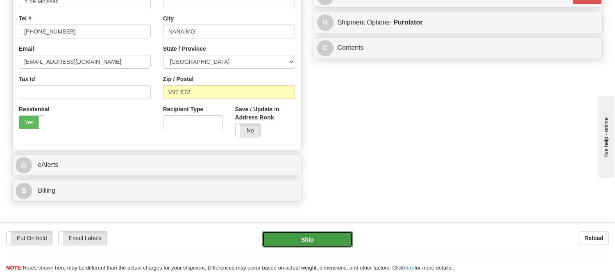
click at [312, 240] on button "Ship" at bounding box center [307, 239] width 90 height 16
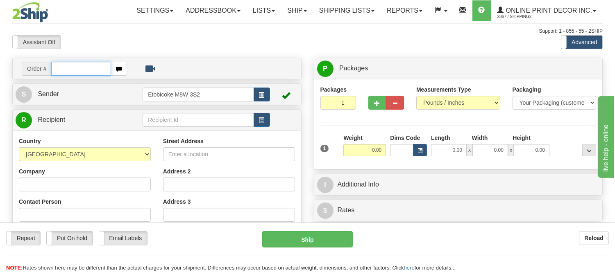
click at [89, 67] on input "text" at bounding box center [81, 69] width 60 height 14
type input "ow-2121"
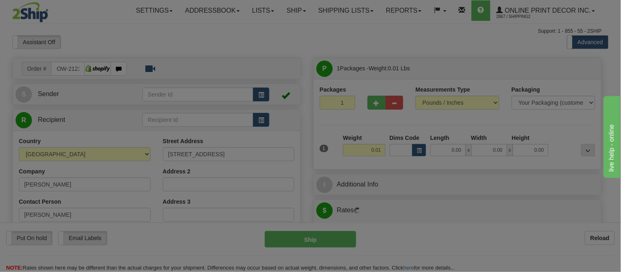
type input "[GEOGRAPHIC_DATA]"
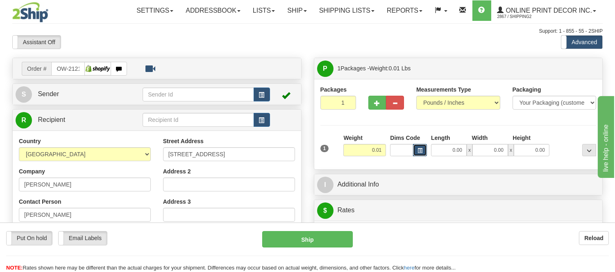
click at [426, 147] on button "button" at bounding box center [420, 150] width 14 height 12
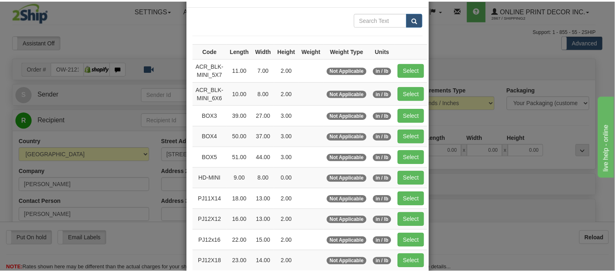
scroll to position [45, 0]
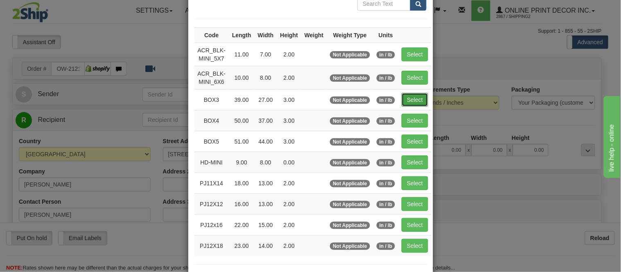
click at [406, 101] on button "Select" at bounding box center [415, 100] width 27 height 14
type input "BOX3"
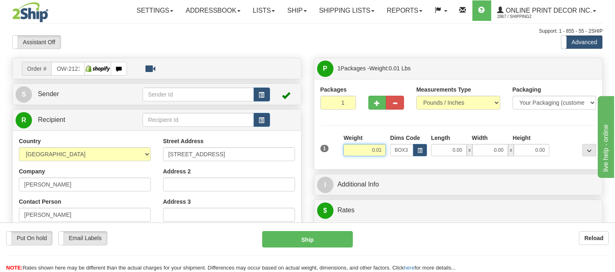
type input "39.00"
type input "27.00"
type input "3.00"
drag, startPoint x: 382, startPoint y: 148, endPoint x: 341, endPoint y: 145, distance: 41.1
click at [341, 145] on div "Weight 0.01" at bounding box center [364, 148] width 47 height 29
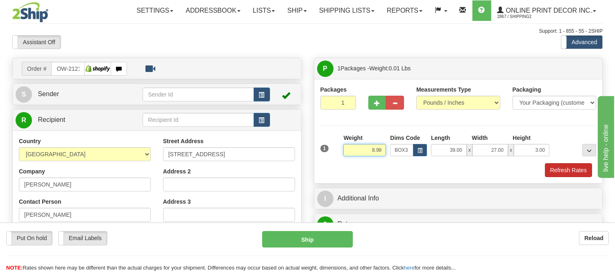
type input "8.98"
click at [587, 167] on button "Refresh Rates" at bounding box center [568, 170] width 47 height 14
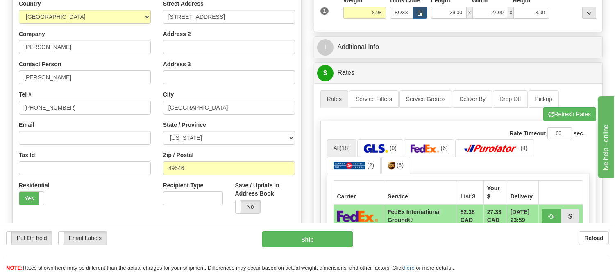
scroll to position [182, 0]
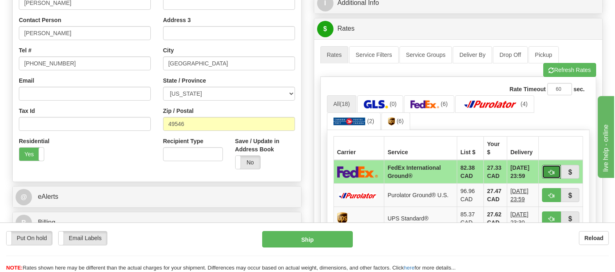
click at [545, 170] on button "button" at bounding box center [551, 172] width 19 height 14
type input "92"
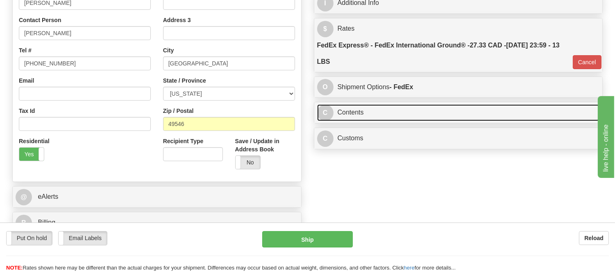
click at [438, 117] on link "C Contents" at bounding box center [458, 112] width 283 height 17
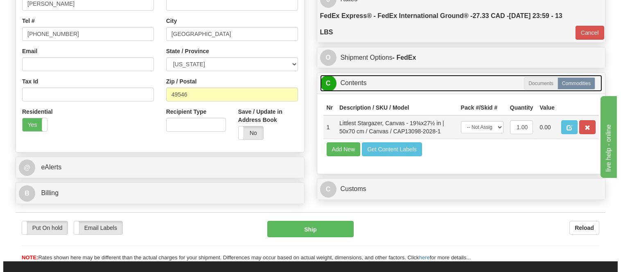
scroll to position [227, 0]
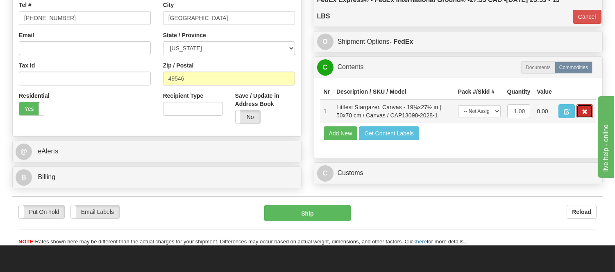
click at [588, 118] on button "button" at bounding box center [584, 111] width 16 height 14
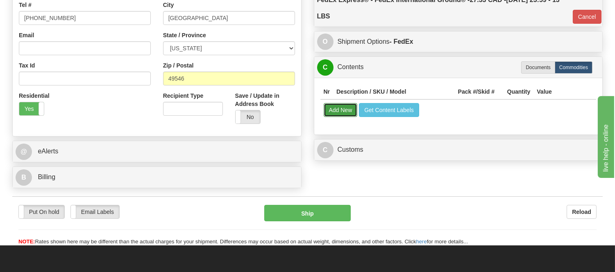
click at [337, 111] on button "Add New" at bounding box center [341, 110] width 34 height 14
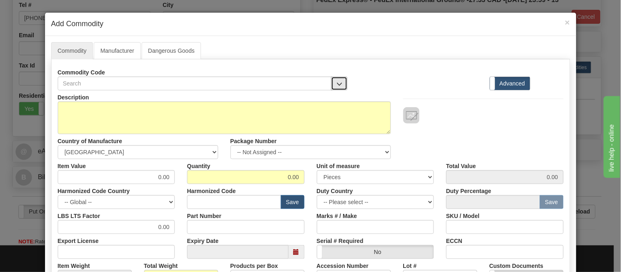
click at [337, 85] on span "button" at bounding box center [340, 83] width 6 height 5
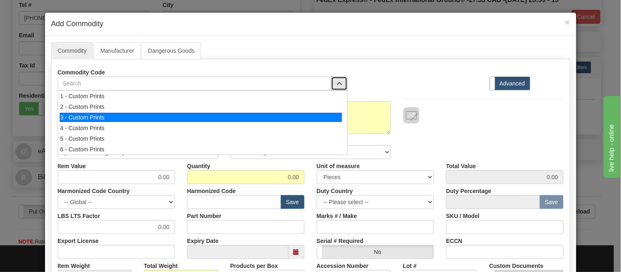
click at [331, 115] on div "3 - Custom Prints" at bounding box center [201, 117] width 282 height 9
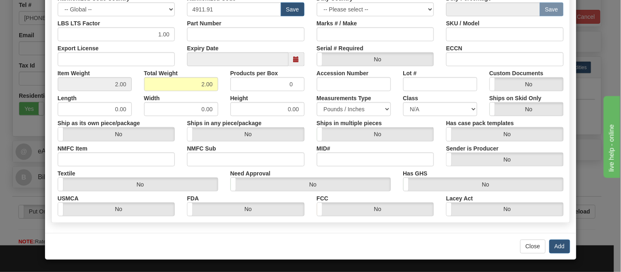
scroll to position [193, 0]
click at [558, 246] on button "Add" at bounding box center [560, 247] width 21 height 14
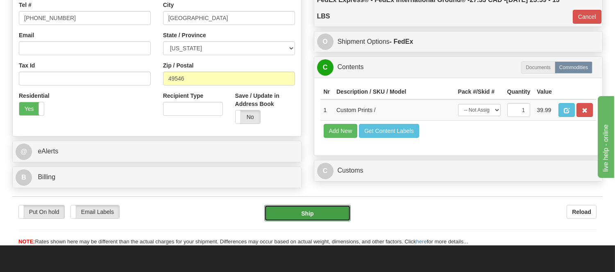
click at [333, 221] on button "Ship" at bounding box center [307, 213] width 86 height 16
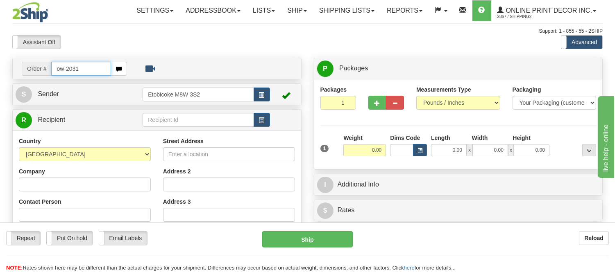
type input "ow-2031"
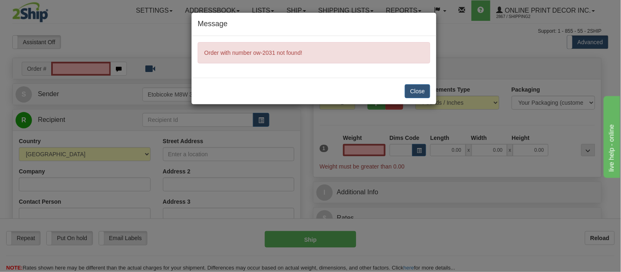
type input "0.00"
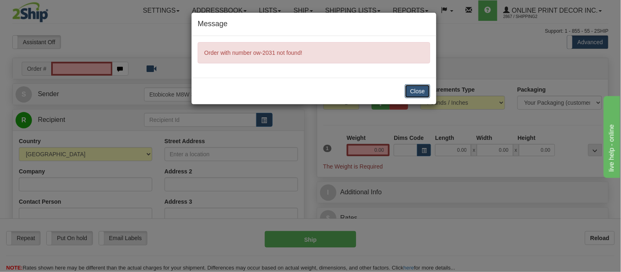
click at [420, 93] on button "Close" at bounding box center [417, 91] width 25 height 14
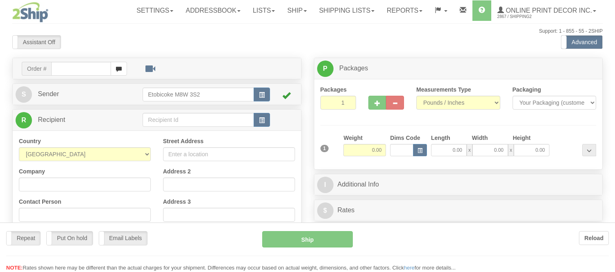
click at [89, 67] on div at bounding box center [307, 136] width 615 height 272
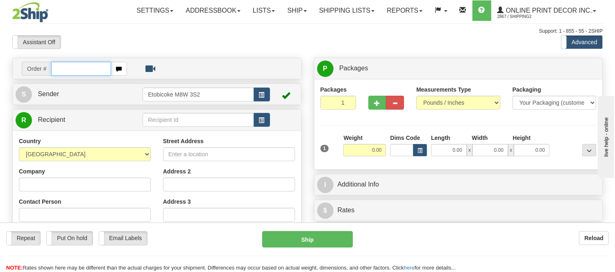
drag, startPoint x: 75, startPoint y: 70, endPoint x: 70, endPoint y: 74, distance: 5.8
click at [75, 70] on input "text" at bounding box center [81, 69] width 60 height 14
type input "ow-2130"
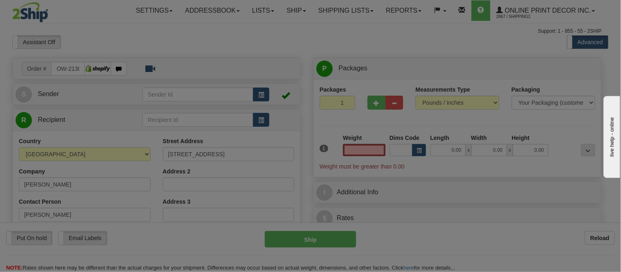
type input "EDMONTON"
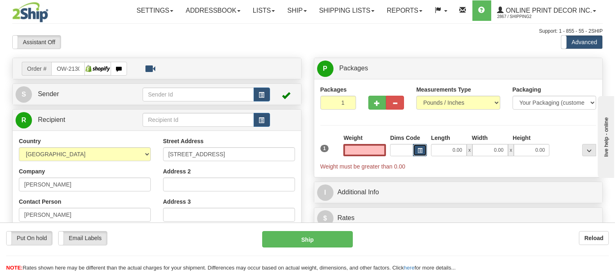
type input "0.00"
click at [419, 147] on button "button" at bounding box center [420, 150] width 14 height 12
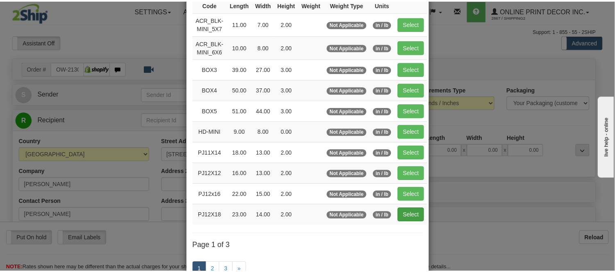
scroll to position [91, 0]
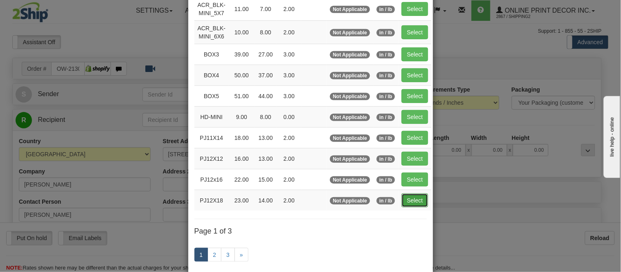
click at [408, 201] on button "Select" at bounding box center [415, 201] width 27 height 14
type input "PJ12X18"
type input "23.00"
type input "14.00"
type input "2.00"
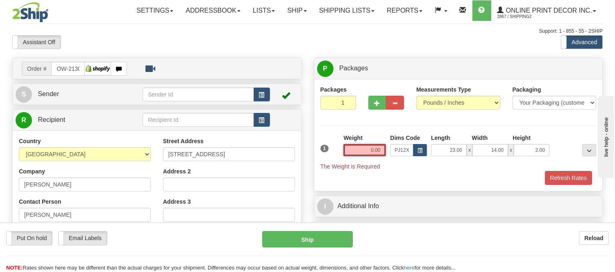
drag, startPoint x: 381, startPoint y: 149, endPoint x: 338, endPoint y: 147, distance: 43.0
click at [338, 147] on div "1 Weight 0.00 Dims Code x x" at bounding box center [458, 152] width 280 height 37
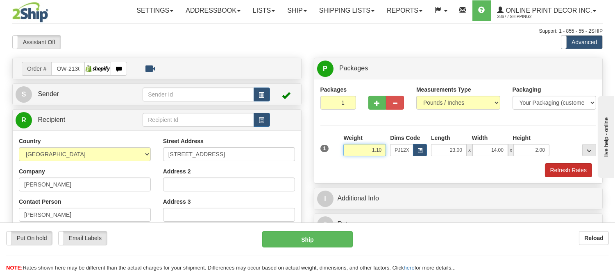
type input "1.10"
click at [578, 167] on button "Refresh Rates" at bounding box center [568, 170] width 47 height 14
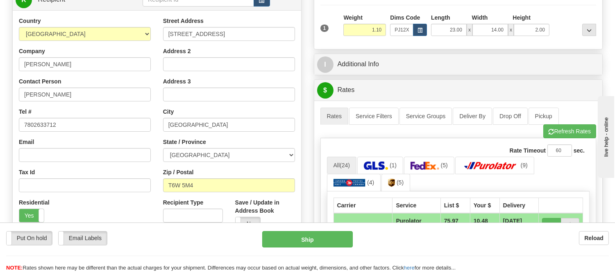
scroll to position [136, 0]
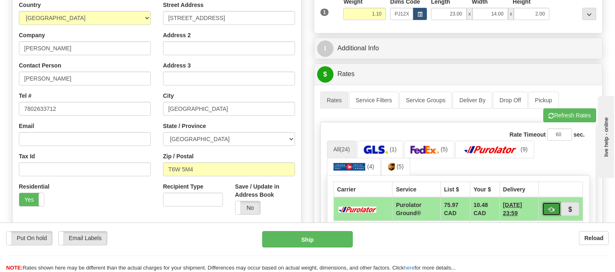
click at [551, 208] on span "button" at bounding box center [551, 209] width 6 height 5
type input "260"
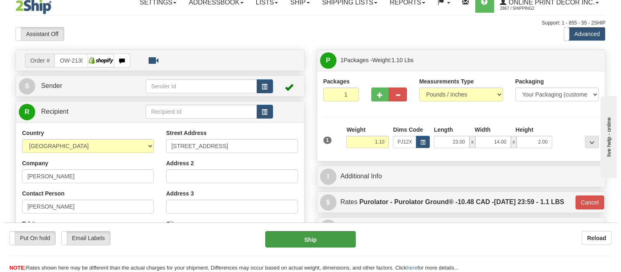
scroll to position [0, 0]
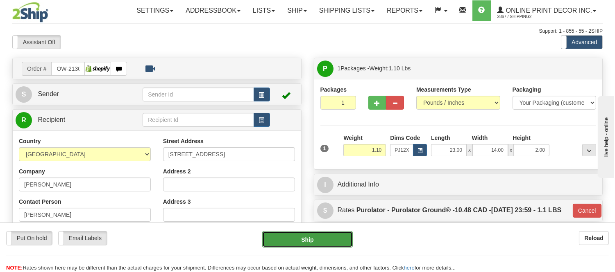
click at [322, 238] on button "Ship" at bounding box center [307, 239] width 90 height 16
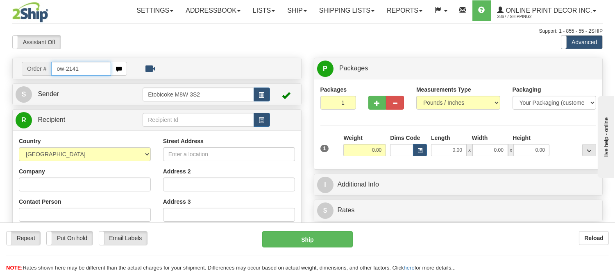
type input "ow-2141"
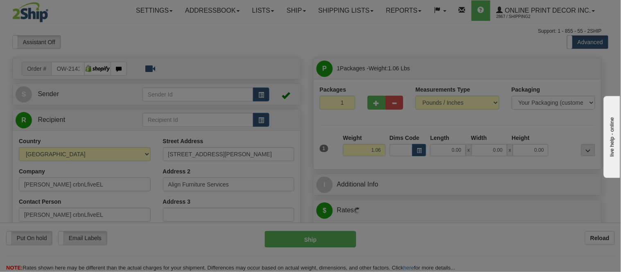
type input "SAN LEANDRO"
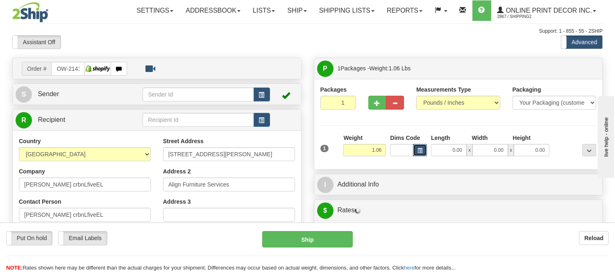
click at [418, 147] on button "button" at bounding box center [420, 150] width 14 height 12
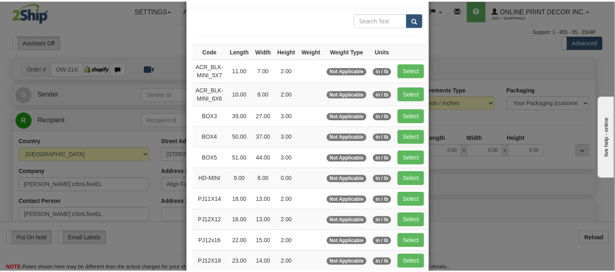
scroll to position [45, 0]
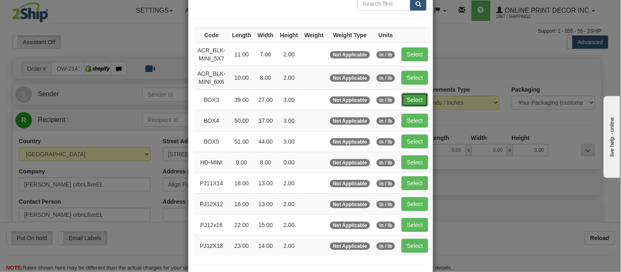
click at [409, 95] on button "Select" at bounding box center [415, 100] width 27 height 14
type input "BOX3"
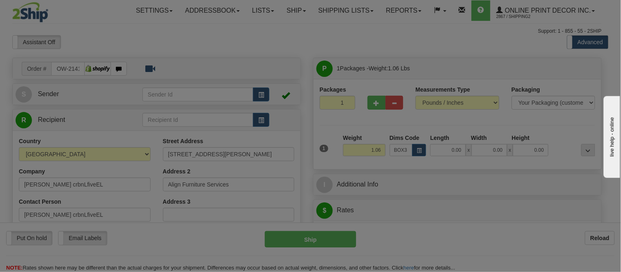
type input "39.00"
type input "27.00"
type input "3.00"
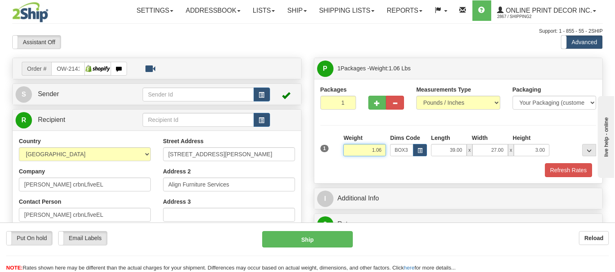
drag, startPoint x: 383, startPoint y: 150, endPoint x: 284, endPoint y: 138, distance: 99.4
click at [287, 58] on div "Order # OW-2141" at bounding box center [307, 58] width 602 height 0
type input "11.98"
click at [550, 172] on button "Refresh Rates" at bounding box center [568, 170] width 47 height 14
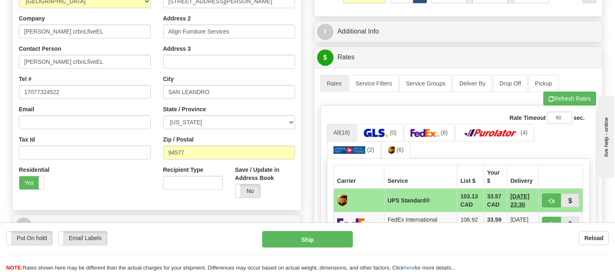
scroll to position [182, 0]
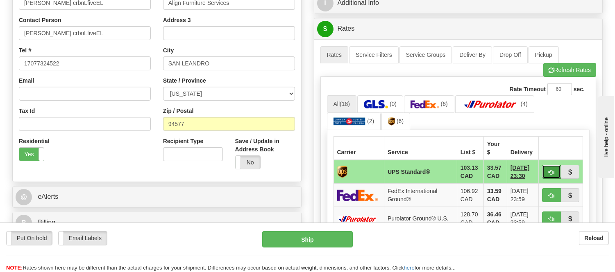
click at [548, 170] on span "button" at bounding box center [551, 172] width 6 height 5
type input "11"
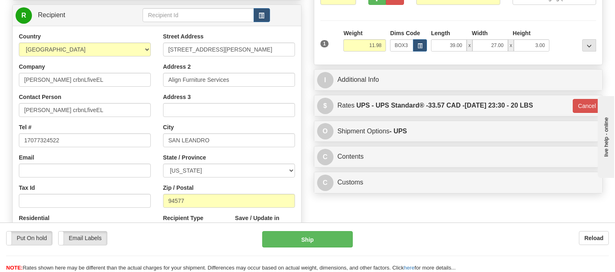
scroll to position [91, 0]
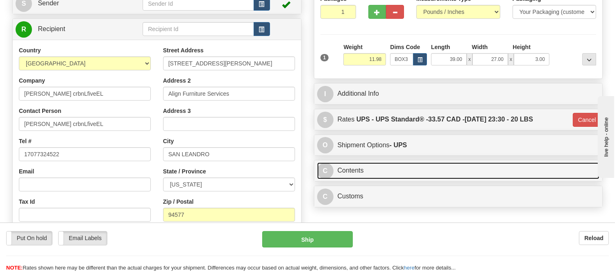
click at [396, 170] on link "C Contents" at bounding box center [458, 171] width 283 height 17
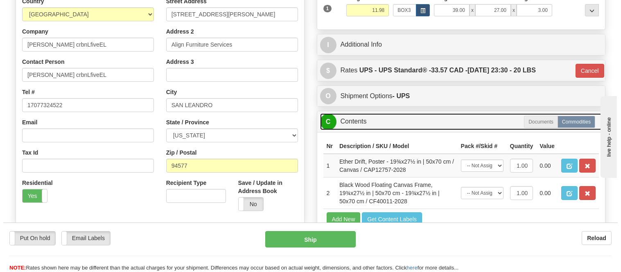
scroll to position [182, 0]
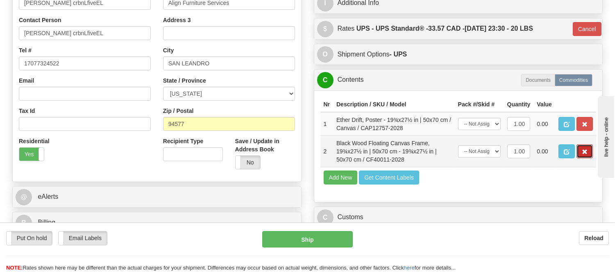
click at [585, 155] on span "button" at bounding box center [584, 151] width 6 height 5
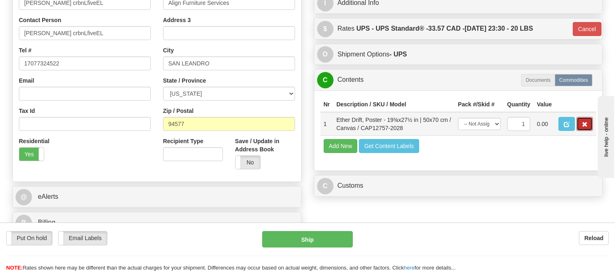
click at [586, 131] on button "button" at bounding box center [584, 124] width 16 height 14
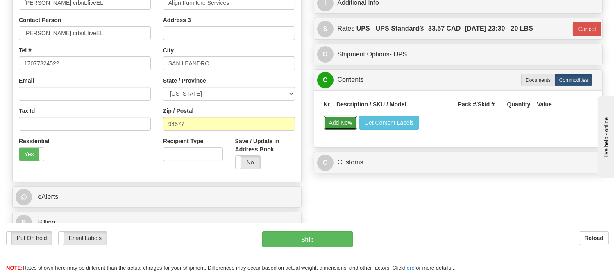
click at [338, 119] on button "Add New" at bounding box center [341, 123] width 34 height 14
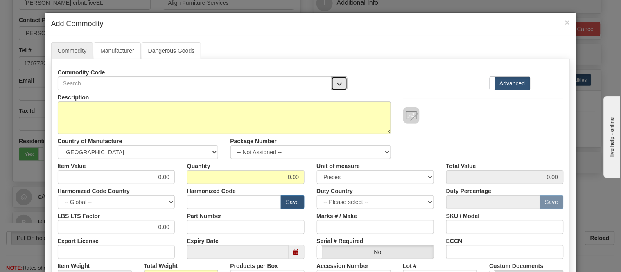
click at [332, 78] on button "button" at bounding box center [339, 84] width 16 height 14
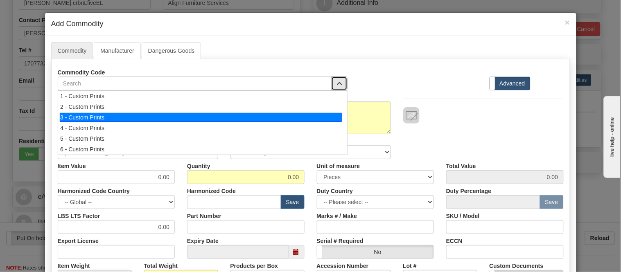
click at [326, 122] on li "3 - Custom Prints" at bounding box center [202, 117] width 289 height 11
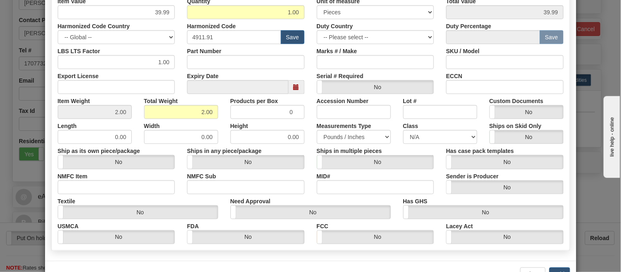
scroll to position [193, 0]
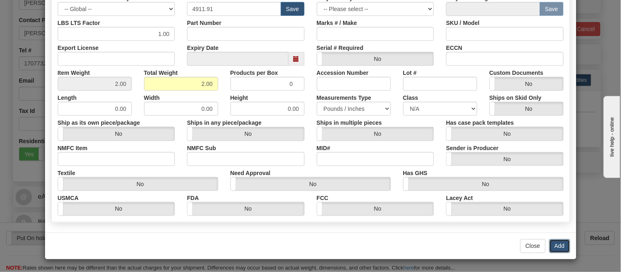
click at [555, 246] on button "Add" at bounding box center [560, 247] width 21 height 14
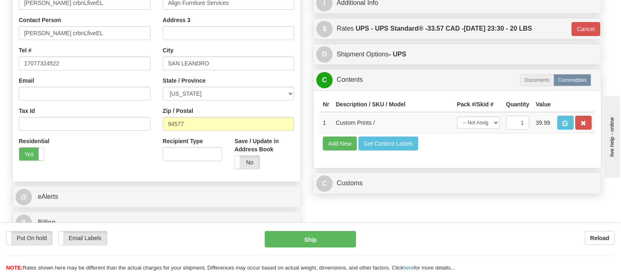
scroll to position [0, 0]
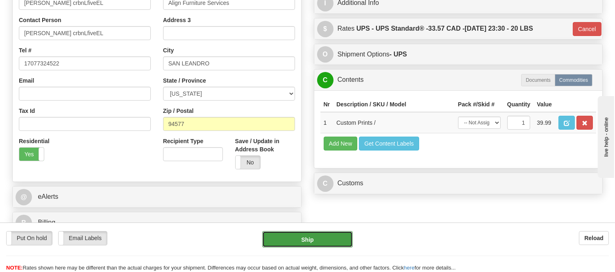
click at [304, 232] on button "Ship" at bounding box center [307, 239] width 90 height 16
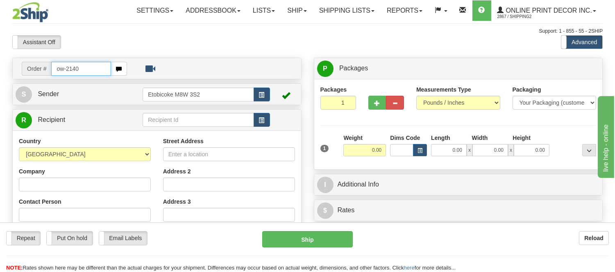
type input "ow-2140"
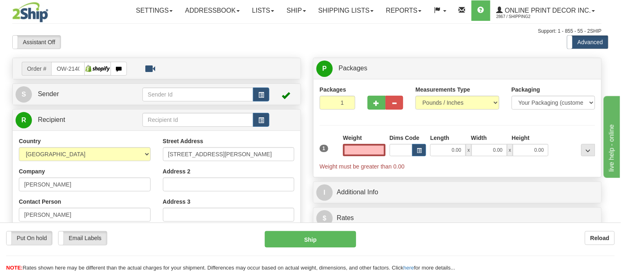
type input "REPENTIGNY"
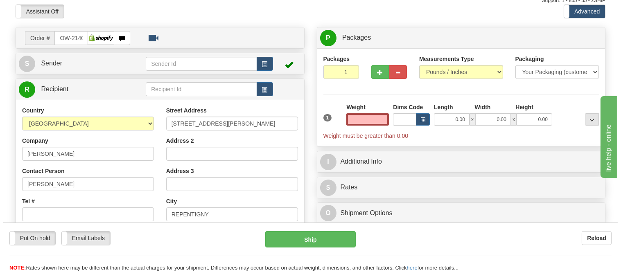
scroll to position [45, 0]
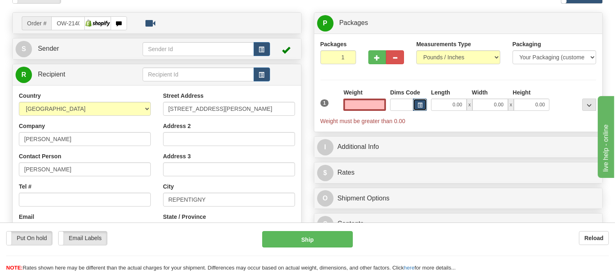
type input "0.00"
click at [419, 104] on span "button" at bounding box center [419, 105] width 5 height 5
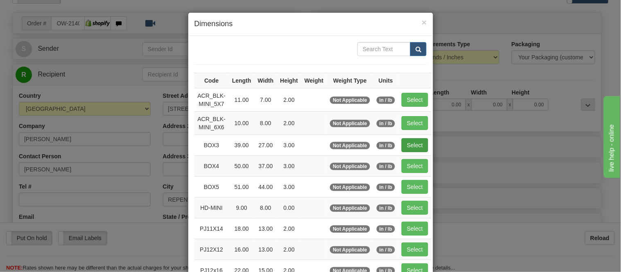
scroll to position [136, 0]
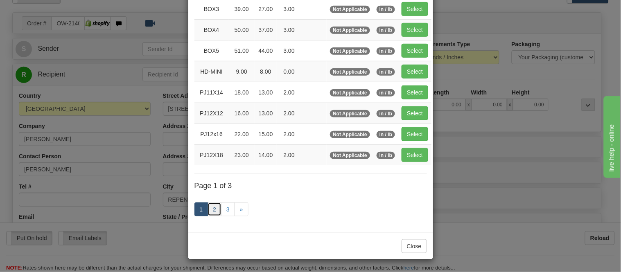
click at [215, 204] on link "2" at bounding box center [215, 210] width 14 height 14
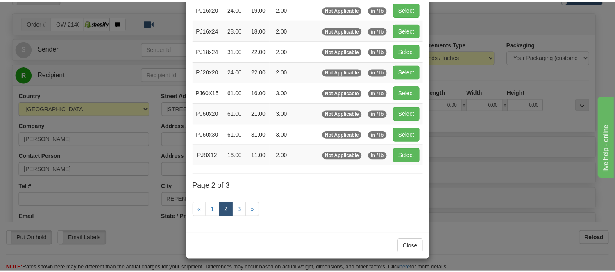
scroll to position [133, 0]
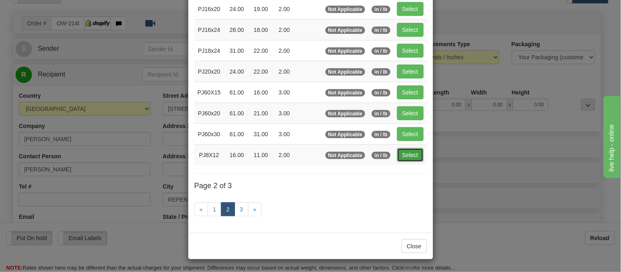
click at [397, 154] on button "Select" at bounding box center [410, 155] width 27 height 14
type input "PJ8X12"
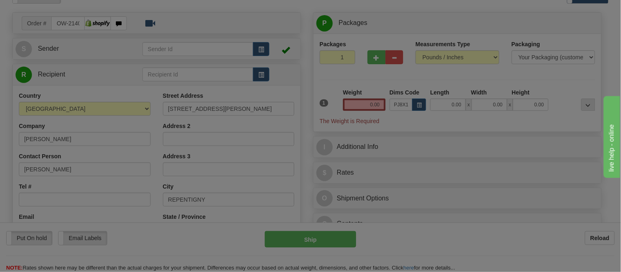
type input "16.00"
type input "11.00"
type input "2.00"
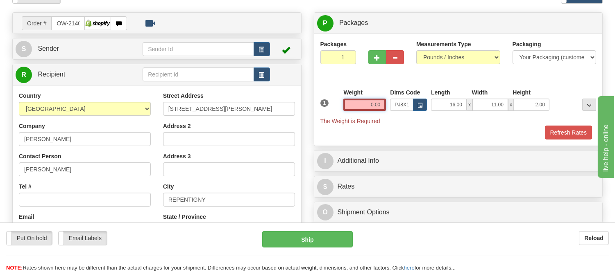
drag, startPoint x: 377, startPoint y: 106, endPoint x: 338, endPoint y: 97, distance: 39.5
click at [338, 97] on div "1 Weight 0.00 Dims Code x x" at bounding box center [458, 106] width 280 height 37
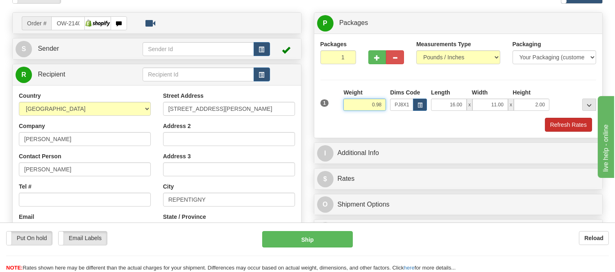
type input "0.98"
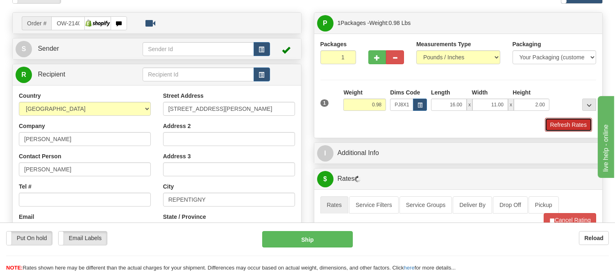
click at [569, 119] on button "Refresh Rates" at bounding box center [568, 125] width 47 height 14
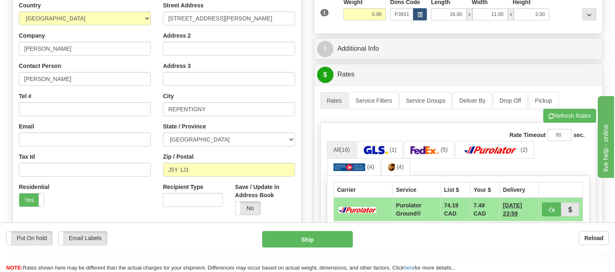
scroll to position [136, 0]
click at [570, 115] on button "Refresh Rates" at bounding box center [569, 116] width 53 height 14
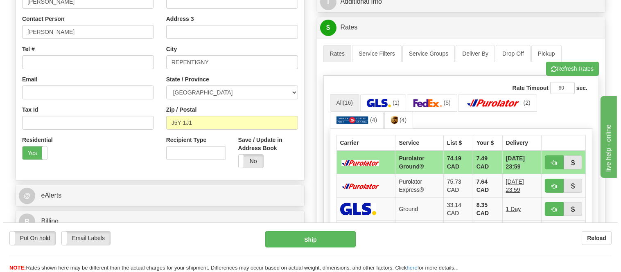
scroll to position [227, 0]
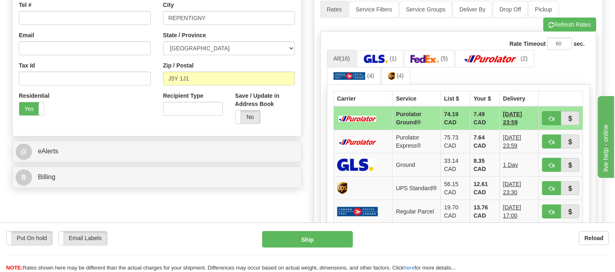
click at [547, 111] on td at bounding box center [560, 118] width 44 height 24
click at [547, 118] on button "button" at bounding box center [551, 118] width 19 height 14
type input "260"
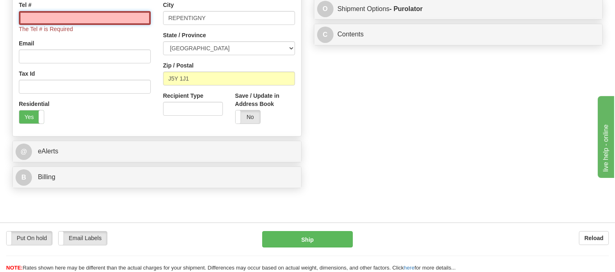
click at [108, 17] on input "Tel #" at bounding box center [85, 18] width 132 height 14
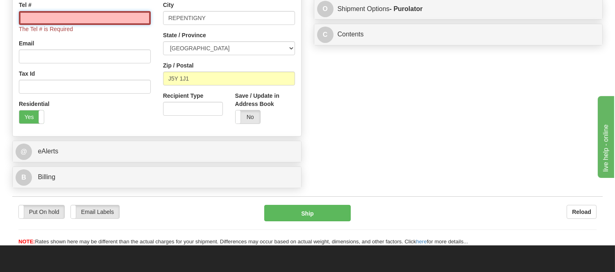
type input "416-406-6900"
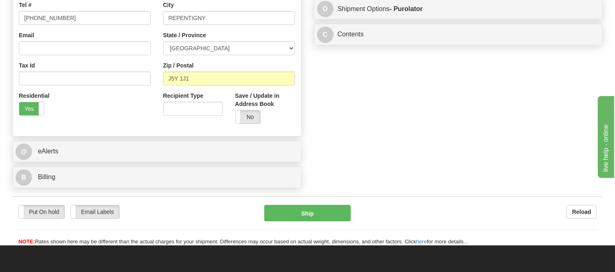
click at [293, 223] on div "Put On hold Put On hold Email Labels Email Labels Edit Reload Ship" at bounding box center [307, 225] width 590 height 41
click at [297, 218] on button "Ship" at bounding box center [307, 213] width 86 height 16
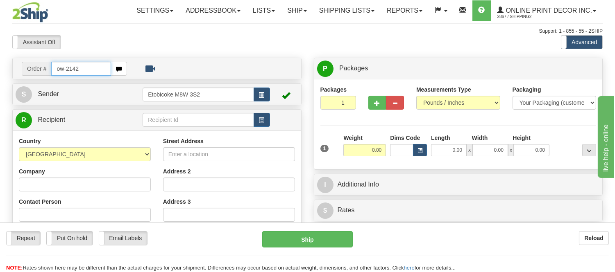
type input "ow-2142"
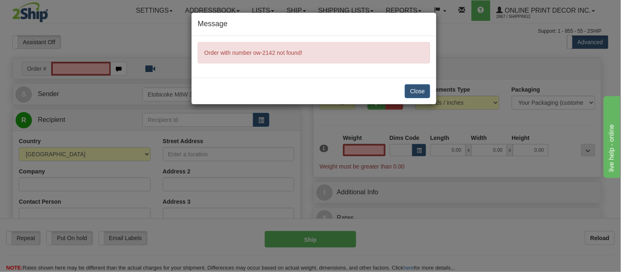
type input "0.00"
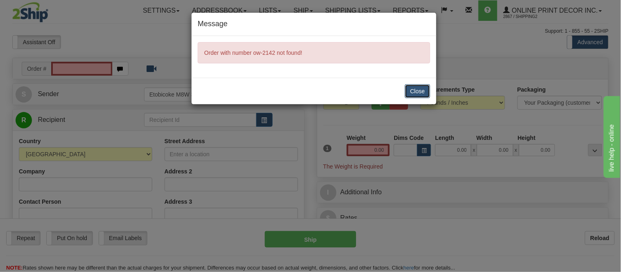
click at [412, 93] on button "Close" at bounding box center [417, 91] width 25 height 14
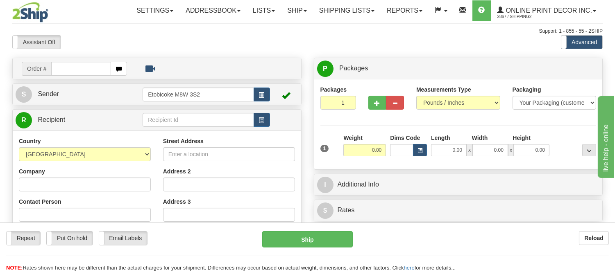
drag, startPoint x: 0, startPoint y: 0, endPoint x: 85, endPoint y: 68, distance: 108.9
click at [85, 68] on input "text" at bounding box center [81, 69] width 60 height 14
type input "ow-2133"
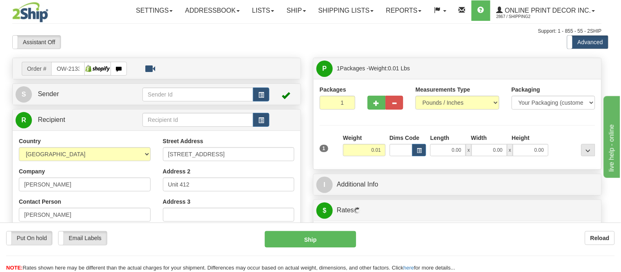
type input "[GEOGRAPHIC_DATA]"
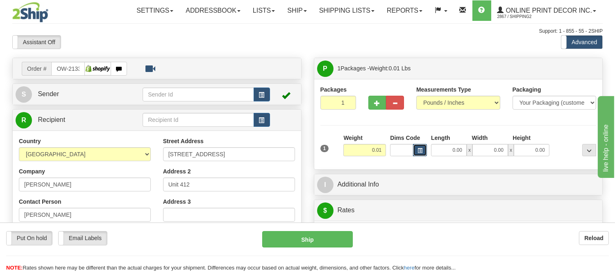
click at [422, 145] on button "button" at bounding box center [420, 150] width 14 height 12
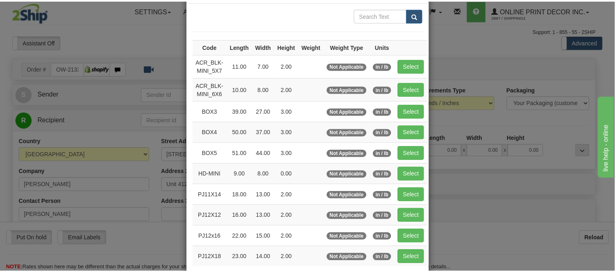
scroll to position [91, 0]
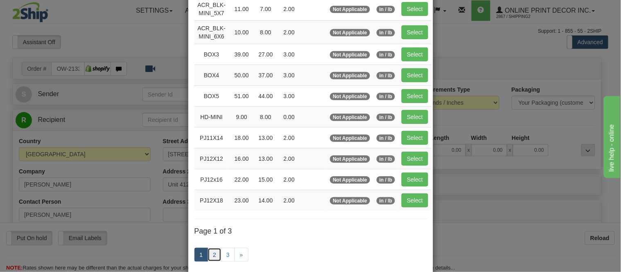
click at [213, 257] on link "2" at bounding box center [215, 255] width 14 height 14
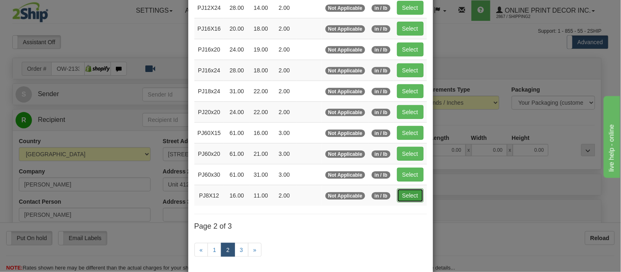
click at [408, 197] on button "Select" at bounding box center [410, 196] width 27 height 14
type input "PJ8X12"
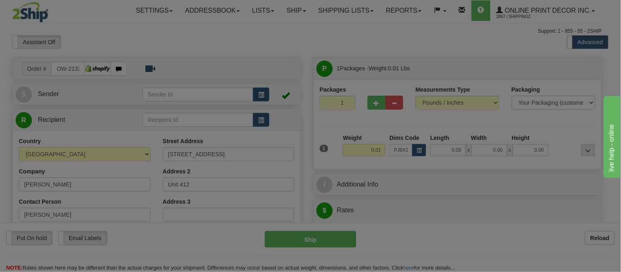
type input "16.00"
type input "11.00"
type input "2.00"
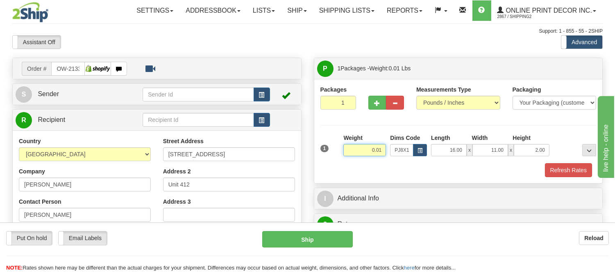
drag, startPoint x: 380, startPoint y: 152, endPoint x: 371, endPoint y: 154, distance: 8.4
click at [358, 147] on input "0.01" at bounding box center [364, 150] width 43 height 12
click at [383, 129] on div "Packages 1 1 Measurements Type" at bounding box center [458, 132] width 276 height 92
drag, startPoint x: 382, startPoint y: 149, endPoint x: 346, endPoint y: 144, distance: 35.9
click at [346, 144] on div "Weight 0.01" at bounding box center [364, 145] width 43 height 23
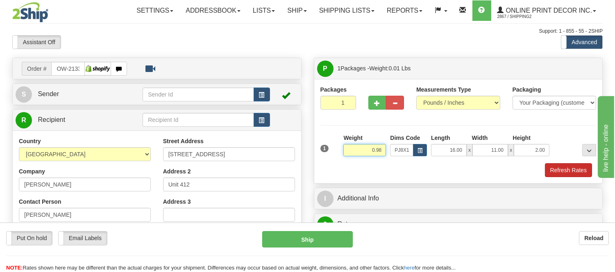
type input "0.98"
click at [560, 170] on button "Refresh Rates" at bounding box center [568, 170] width 47 height 14
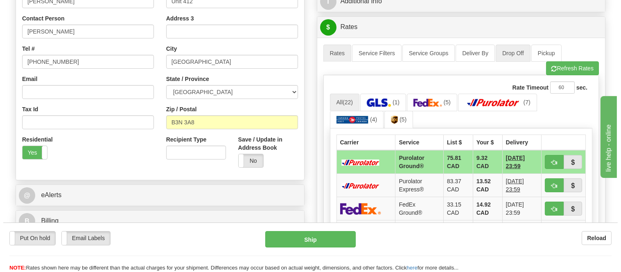
scroll to position [227, 0]
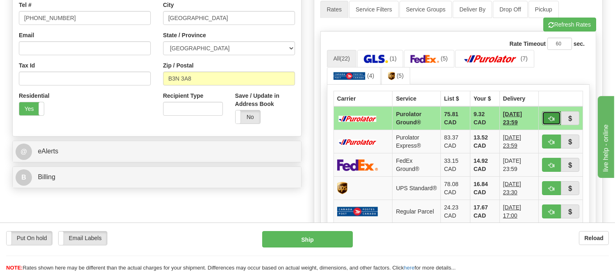
click at [545, 117] on button "button" at bounding box center [551, 118] width 19 height 14
type input "260"
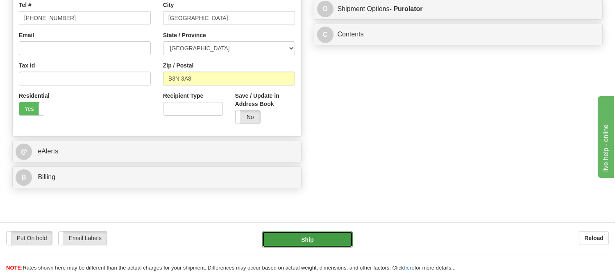
click at [313, 236] on button "Ship" at bounding box center [307, 239] width 90 height 16
